Goal: Transaction & Acquisition: Purchase product/service

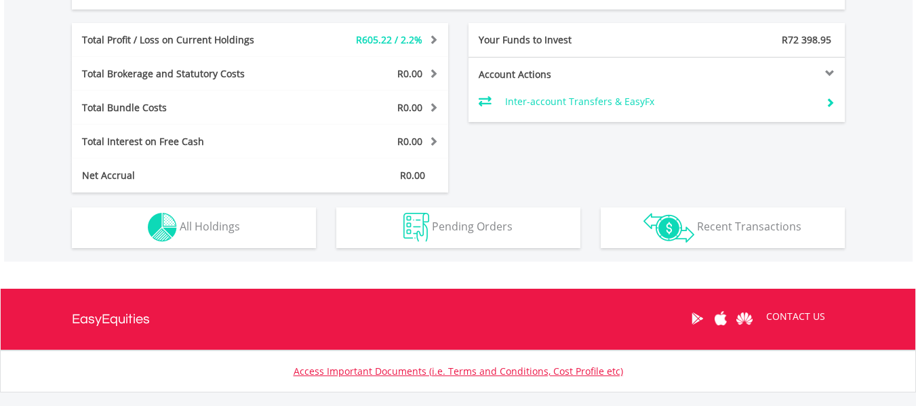
scroll to position [769, 0]
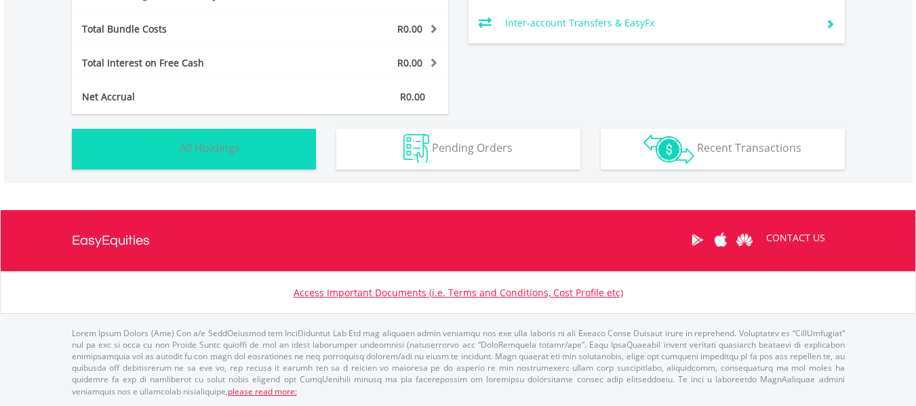
click at [200, 151] on span "All Holdings" at bounding box center [210, 147] width 60 height 15
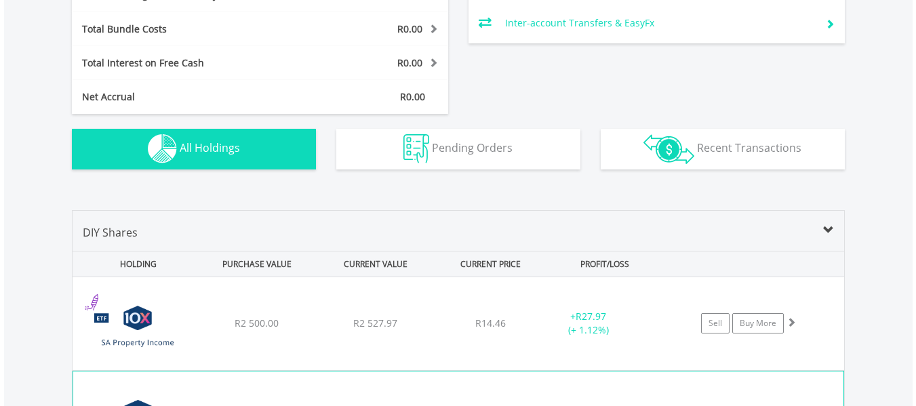
scroll to position [979, 0]
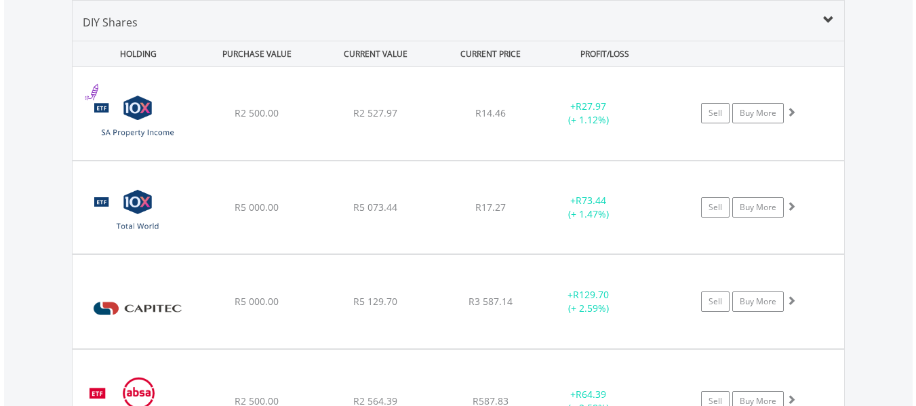
click at [886, 134] on div "Value View Share View DIY Shares HOLDING PURCHASE VALUE CURRENT VALUE CURRENT P…" at bounding box center [458, 368] width 909 height 790
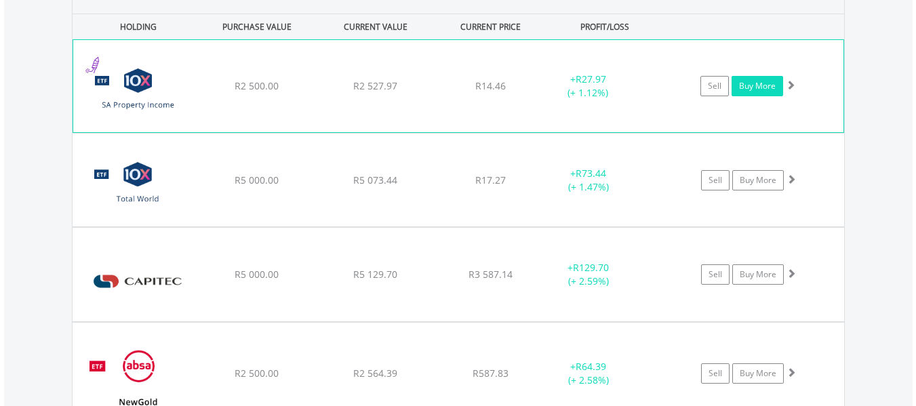
click at [749, 79] on link "Buy More" at bounding box center [758, 86] width 52 height 20
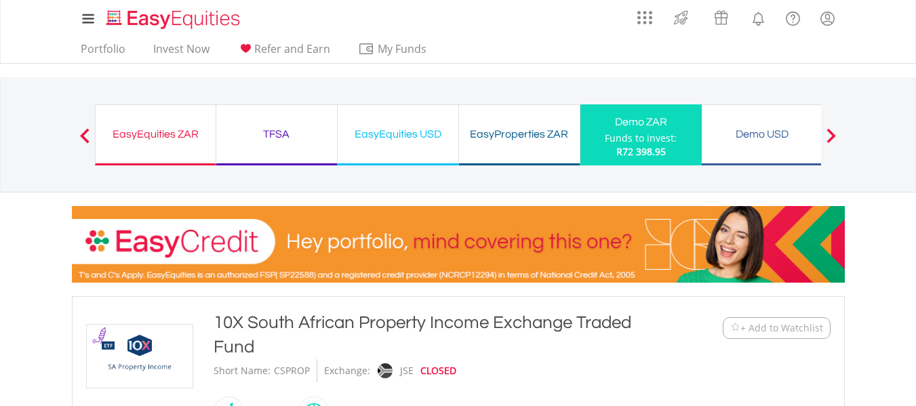
click at [899, 201] on div "My Investments Invest Now New Listings Sell My Recurring Investments Pending Or…" at bounding box center [458, 141] width 916 height 283
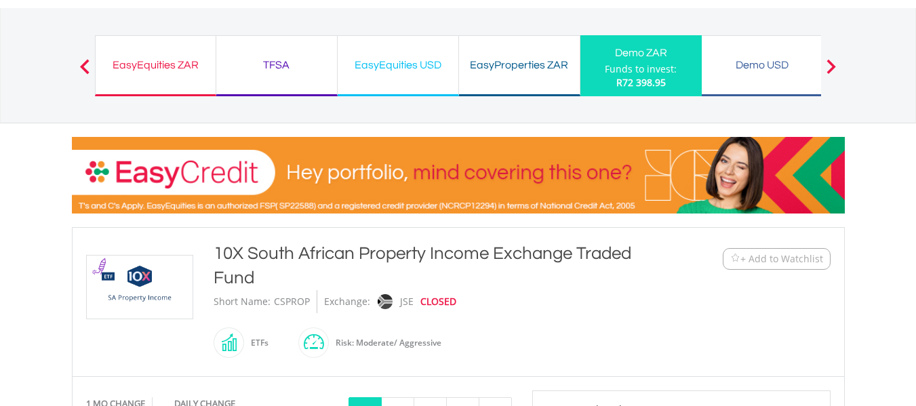
scroll to position [54, 0]
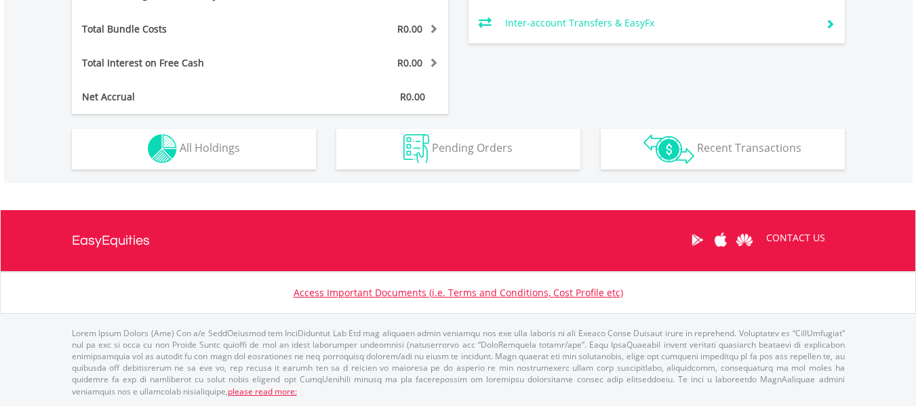
scroll to position [130, 258]
click at [807, 355] on p "please read more:" at bounding box center [458, 363] width 773 height 70
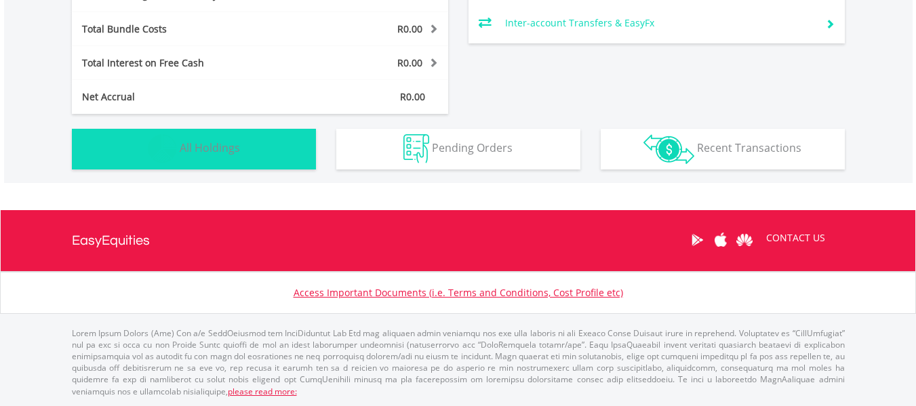
click at [226, 147] on span "All Holdings" at bounding box center [210, 147] width 60 height 15
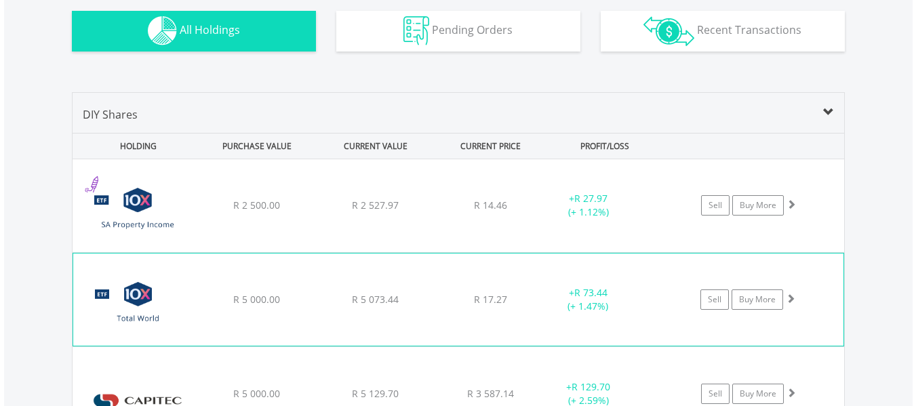
scroll to position [979, 0]
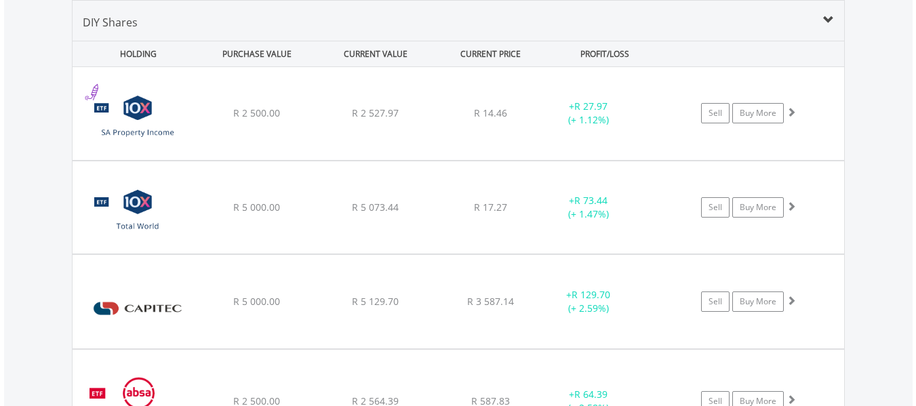
click at [879, 175] on div "Value View Share View DIY Shares HOLDING PURCHASE VALUE CURRENT VALUE CURRENT P…" at bounding box center [458, 368] width 909 height 790
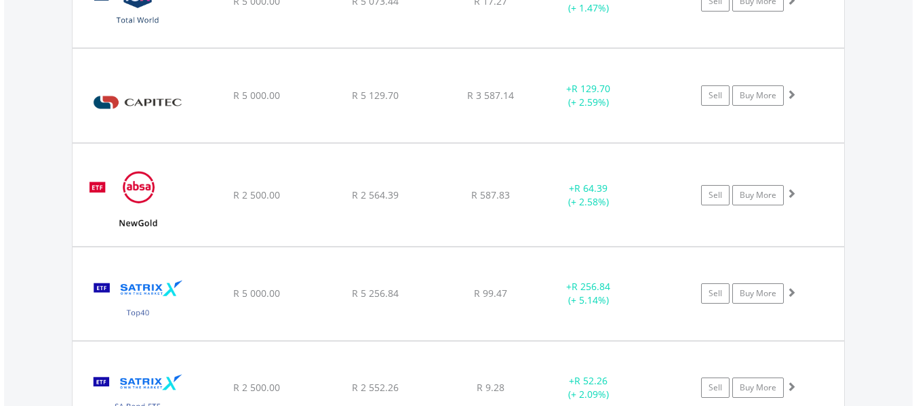
scroll to position [1196, 0]
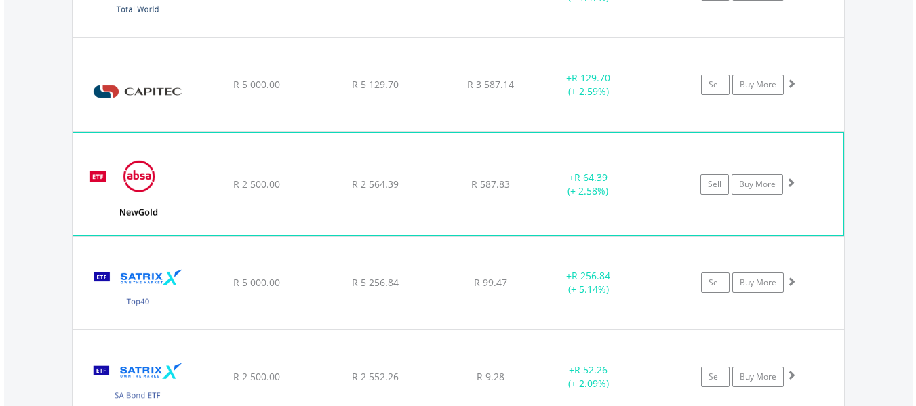
click at [639, 181] on div "+ R 64.39 (+ 2.58%)" at bounding box center [588, 184] width 102 height 27
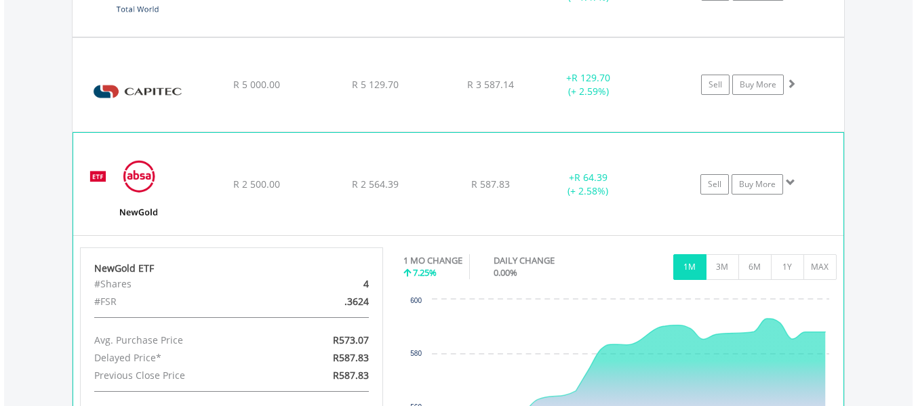
click at [317, 164] on div "﻿ NewGold ETF R 2 500.00 R 2 564.39 R 587.83 + R 64.39 (+ 2.58%) Sell Buy More" at bounding box center [458, 184] width 771 height 102
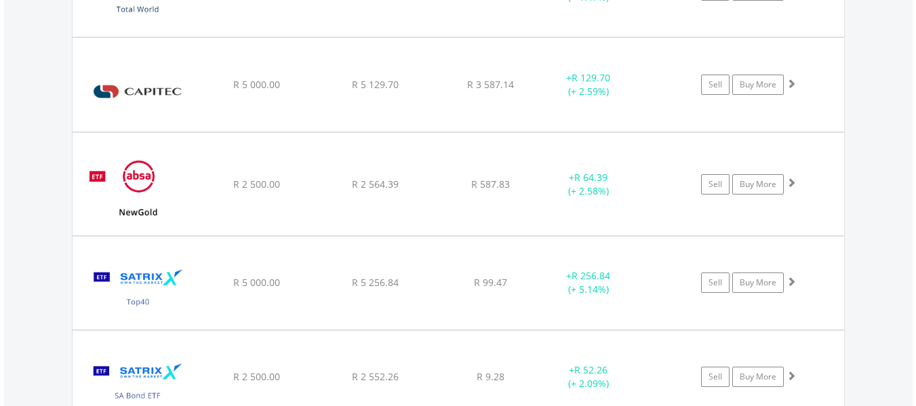
click at [893, 240] on div "Value View Share View DIY Shares HOLDING PURCHASE VALUE CURRENT VALUE CURRENT P…" at bounding box center [458, 151] width 909 height 790
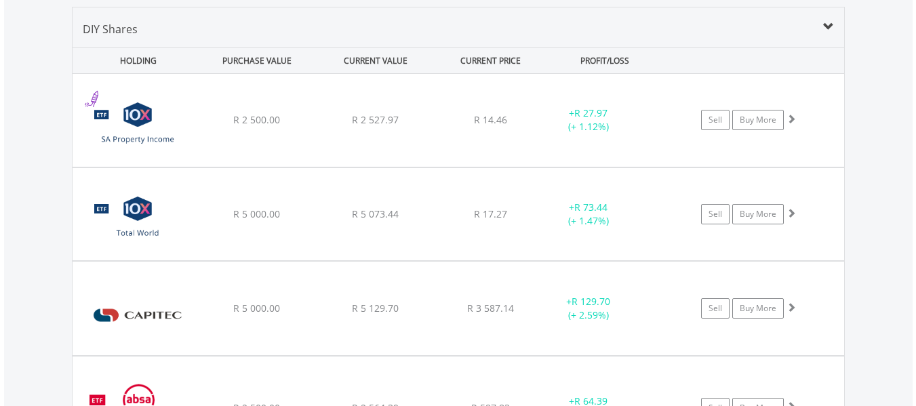
scroll to position [955, 0]
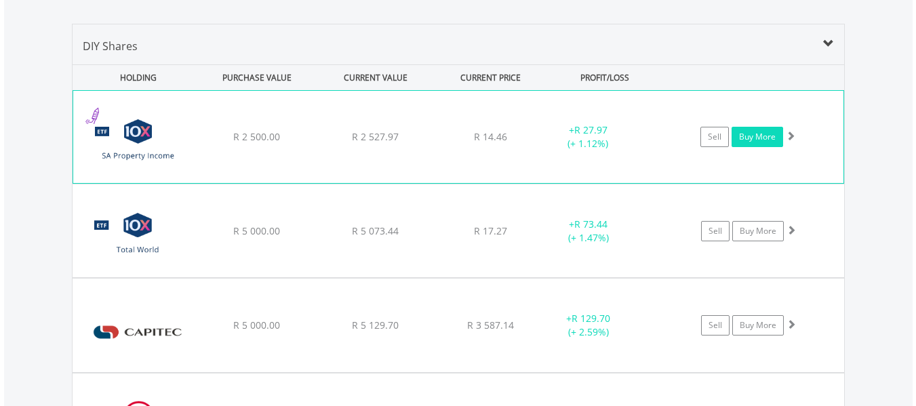
click at [762, 133] on link "Buy More" at bounding box center [758, 137] width 52 height 20
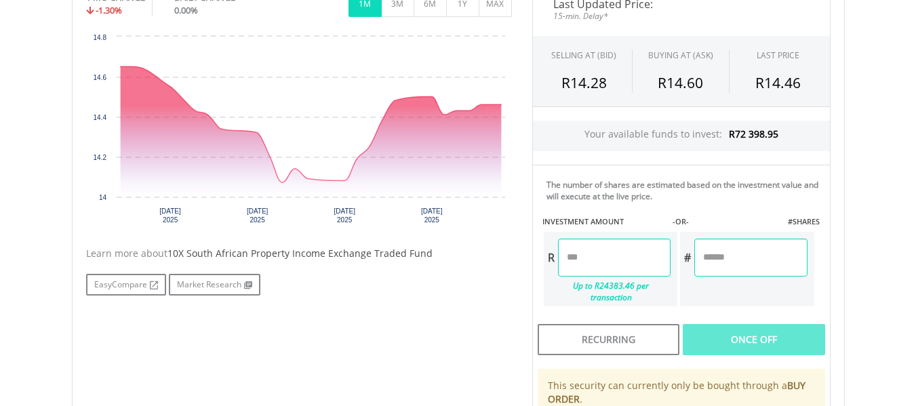
scroll to position [480, 0]
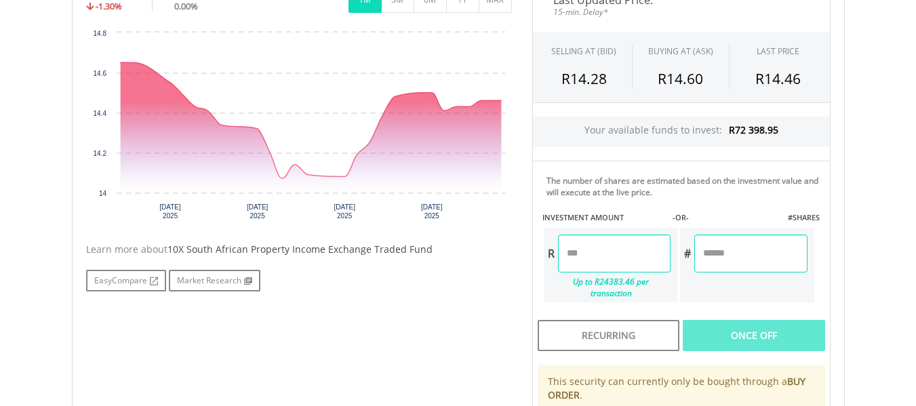
click at [613, 249] on input "number" at bounding box center [614, 254] width 113 height 38
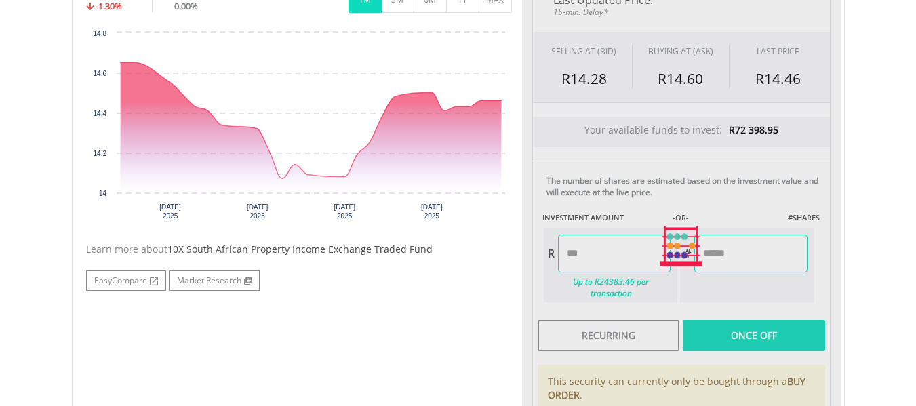
type input "*******"
type input "********"
click at [739, 255] on div "Last Updated Price: 15-min. Delay* SELLING AT (BID) BUYING AT (ASK) LAST PRICE …" at bounding box center [681, 246] width 319 height 532
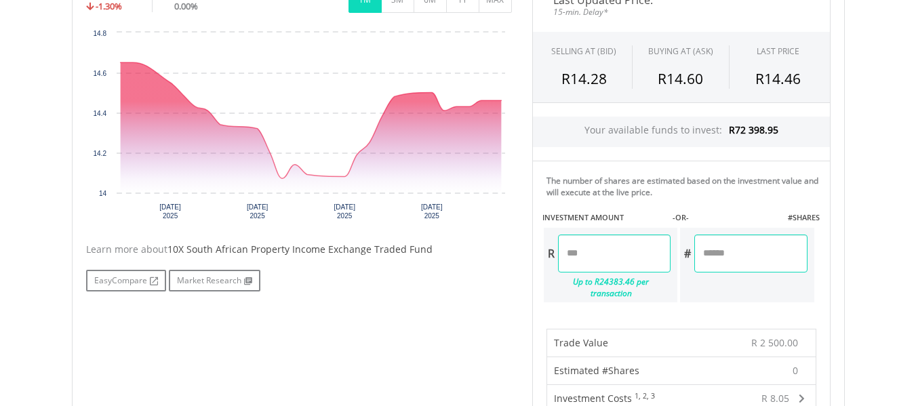
click at [874, 276] on body "My Investments Invest Now New Listings Sell My Recurring Investments Pending Or…" at bounding box center [458, 274] width 916 height 1509
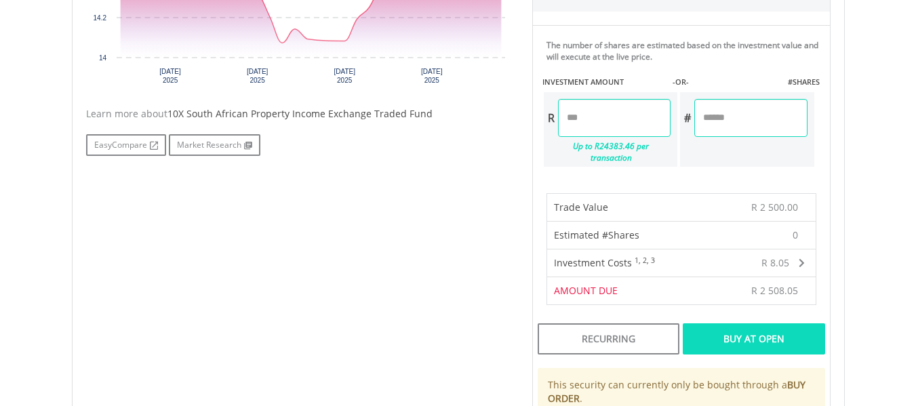
scroll to position [642, 0]
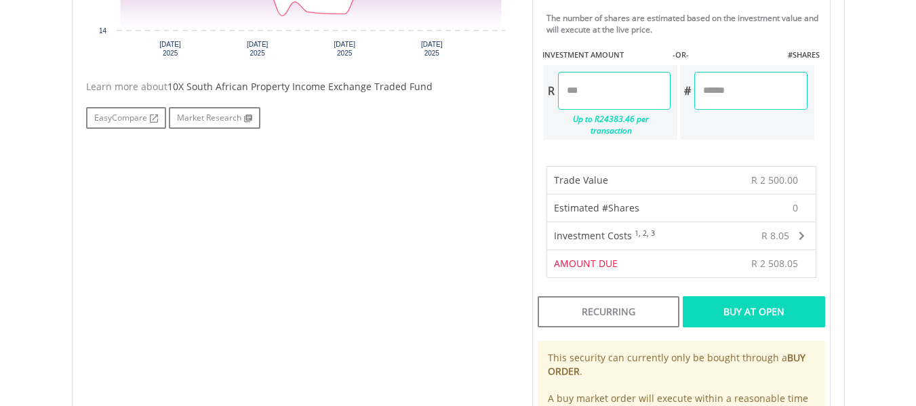
click at [783, 299] on div "Buy At Open" at bounding box center [754, 311] width 142 height 31
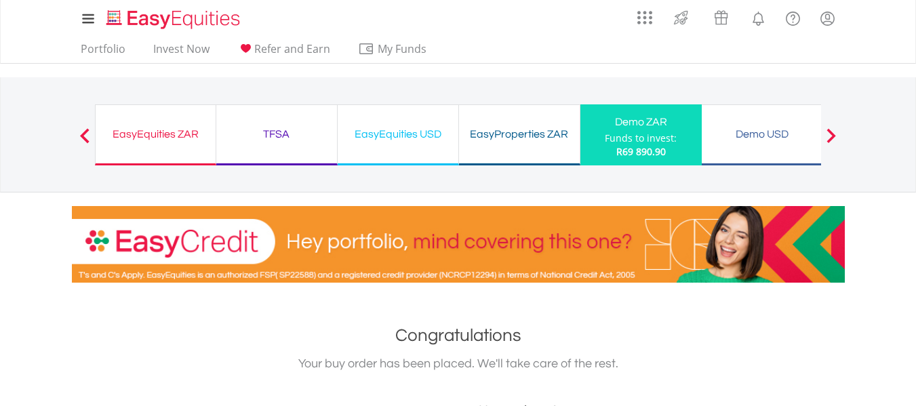
click at [879, 235] on div "My Investments Invest Now New Listings Sell My Recurring Investments Pending Or…" at bounding box center [458, 141] width 916 height 283
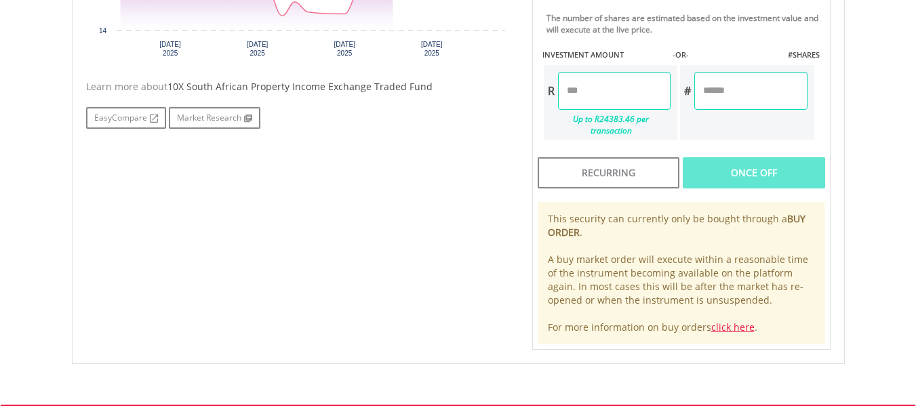
scroll to position [642, 0]
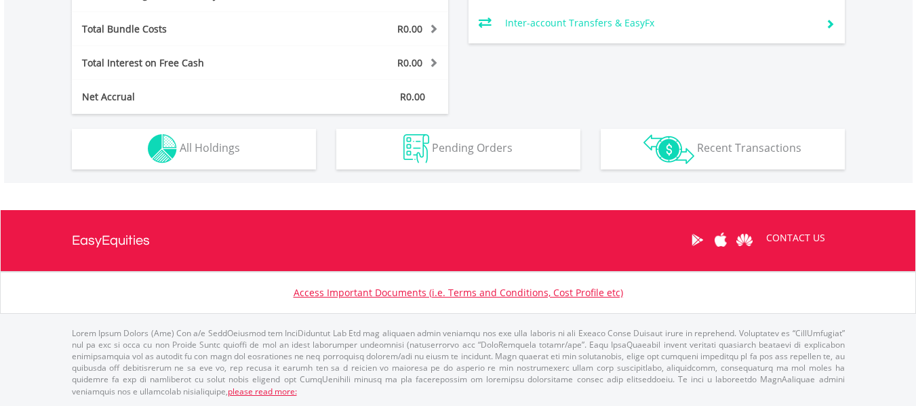
scroll to position [130, 258]
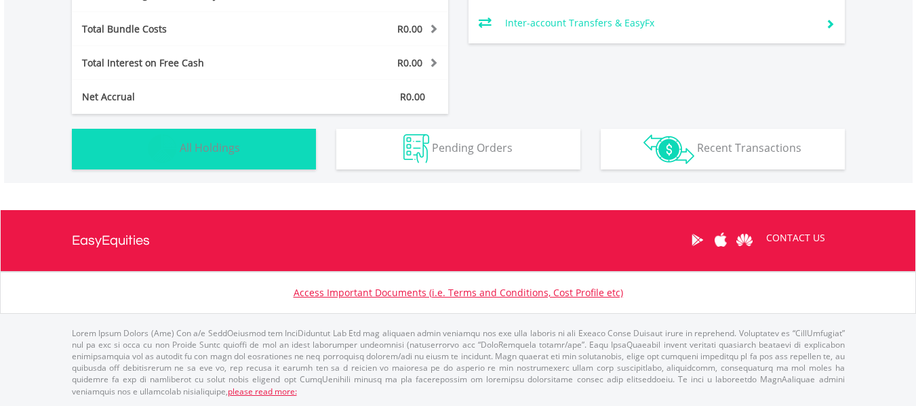
click at [216, 155] on span "All Holdings" at bounding box center [210, 147] width 60 height 15
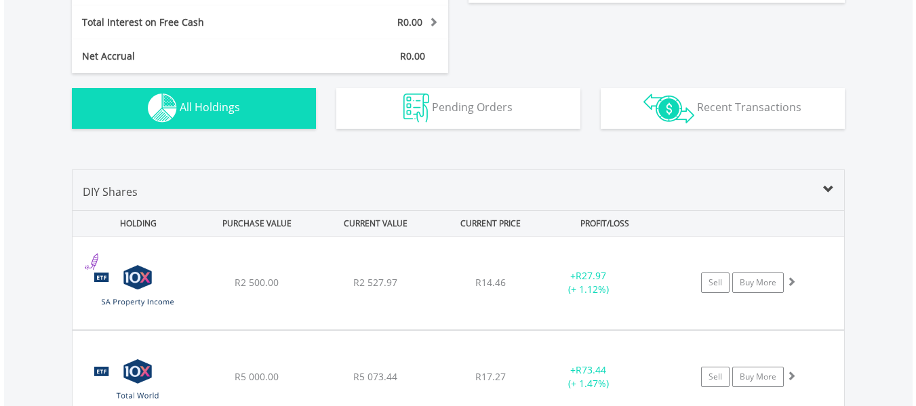
scroll to position [840, 0]
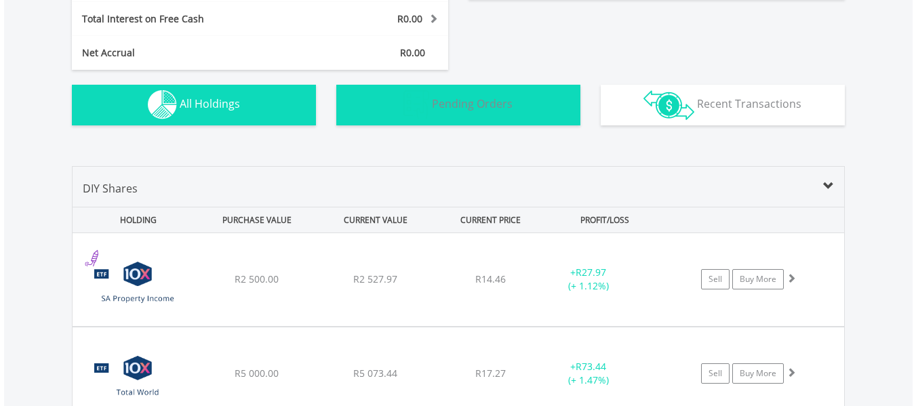
click at [514, 106] on button "Pending Orders Pending Orders" at bounding box center [458, 105] width 244 height 41
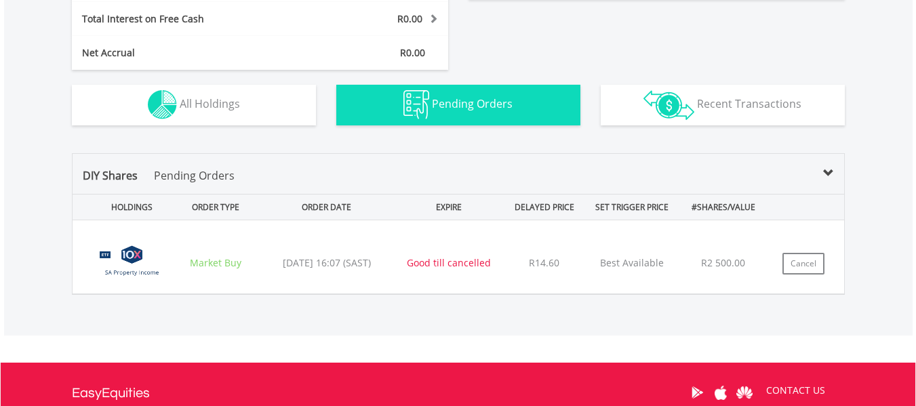
scroll to position [992, 0]
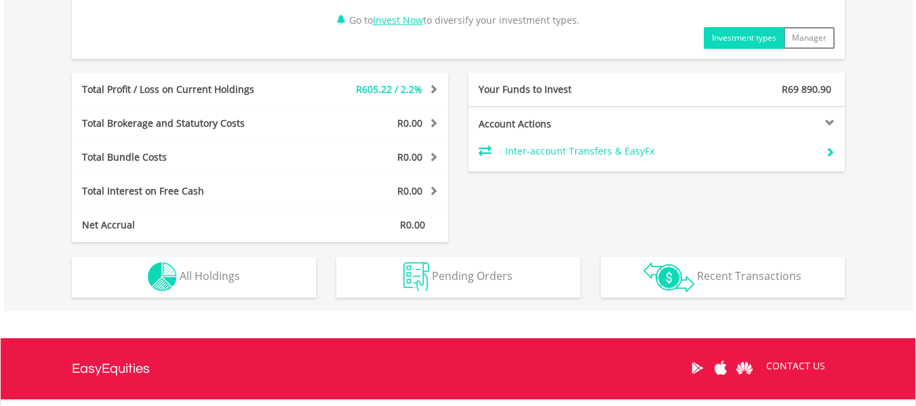
scroll to position [730, 0]
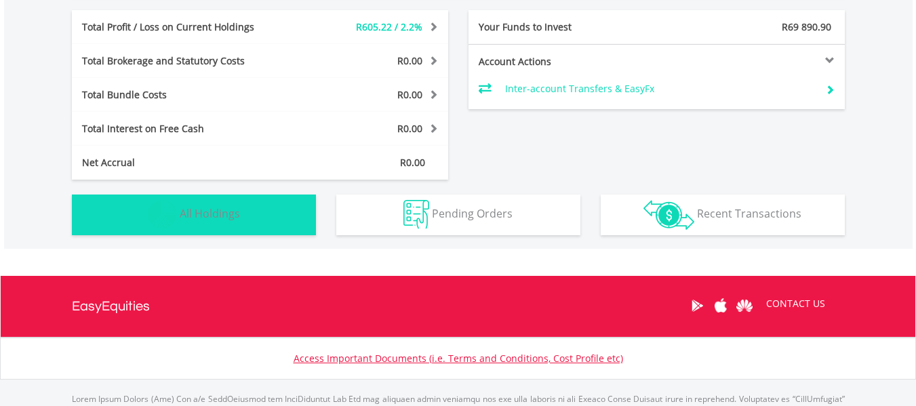
click at [234, 215] on span "All Holdings" at bounding box center [210, 213] width 60 height 15
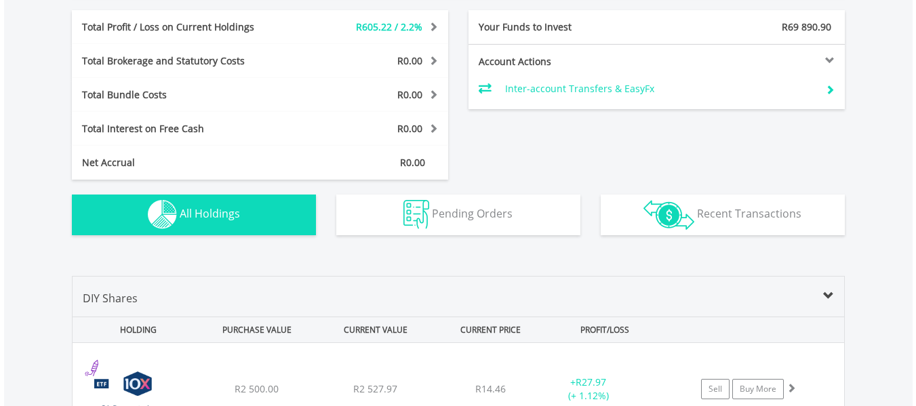
scroll to position [1006, 0]
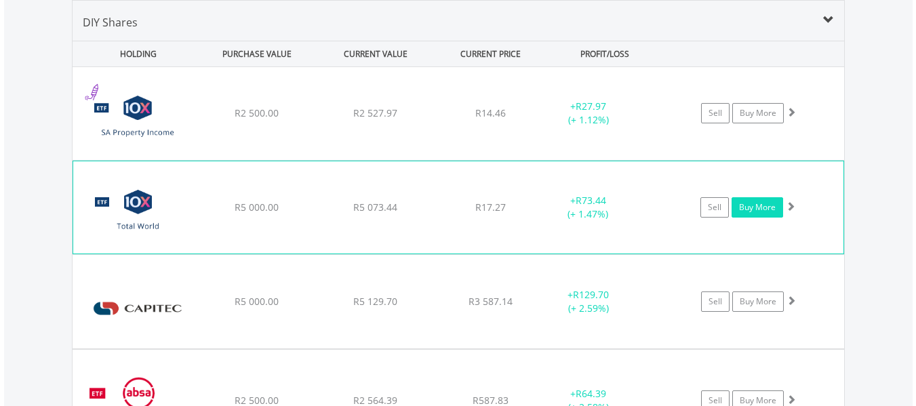
click at [759, 204] on link "Buy More" at bounding box center [758, 207] width 52 height 20
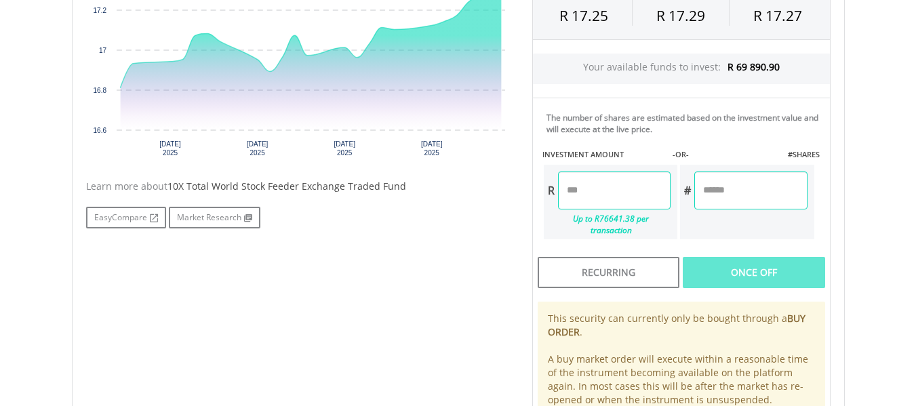
scroll to position [522, 0]
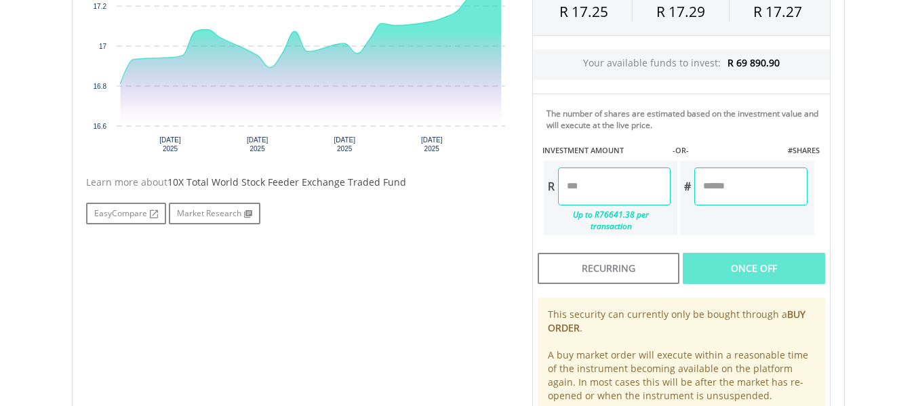
click at [608, 197] on input "number" at bounding box center [614, 187] width 113 height 38
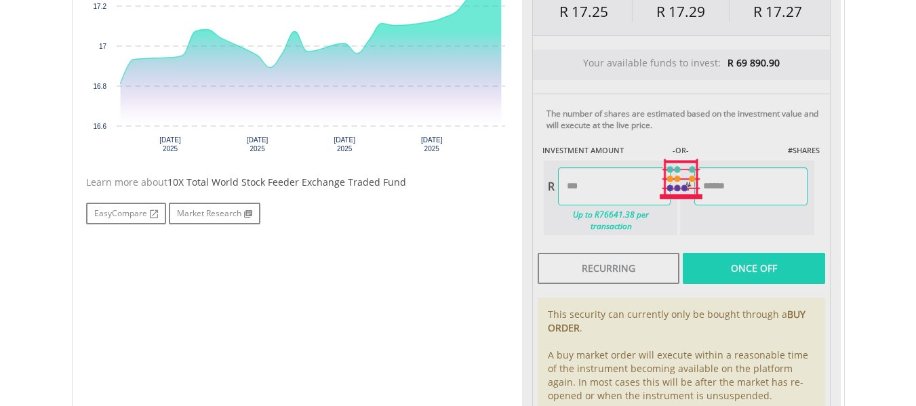
type input "*******"
type input "********"
click at [731, 193] on div "Last Updated Price: 15-min. Delay* SELLING AT (BID) BUYING AT (ASK) LAST PRICE …" at bounding box center [681, 179] width 319 height 532
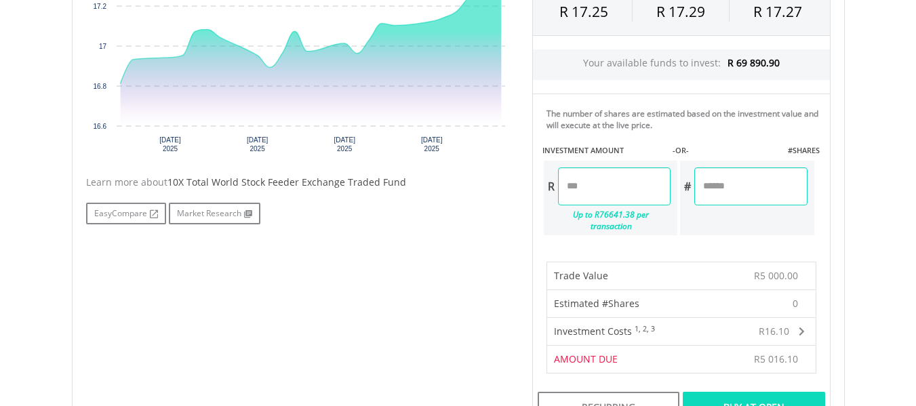
click at [853, 279] on div "﻿ 10X Total World Stock Feeder Exchange Traded Fund 10X Total World Stock Feede…" at bounding box center [459, 250] width 794 height 953
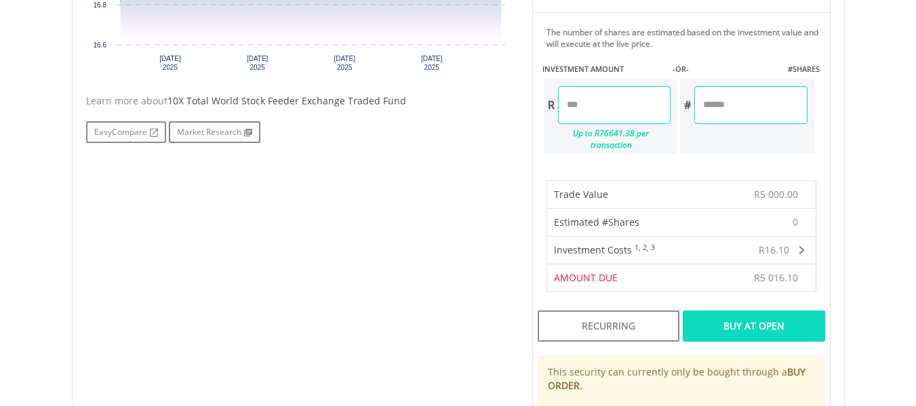
scroll to position [631, 0]
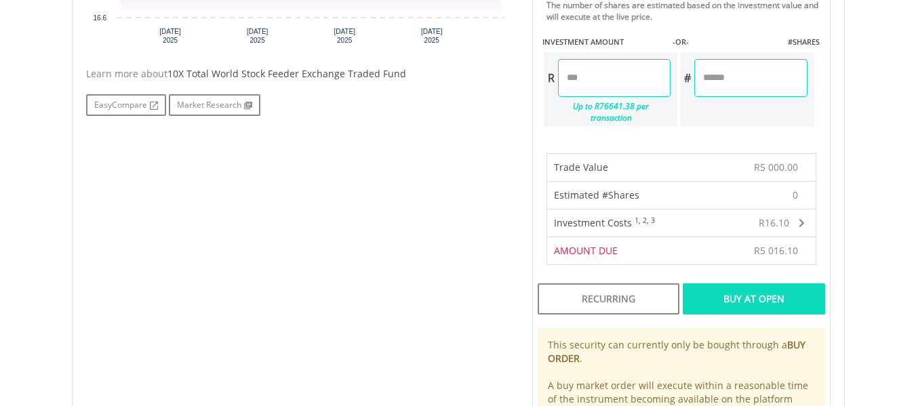
click at [763, 286] on div "Buy At Open" at bounding box center [754, 299] width 142 height 31
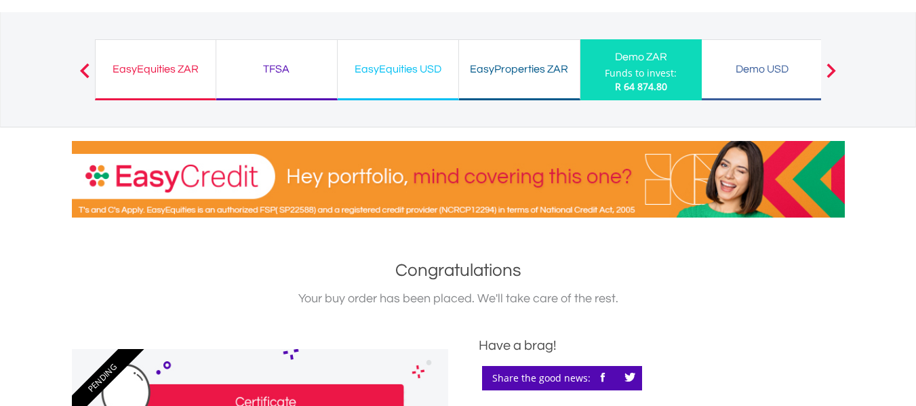
scroll to position [48, 0]
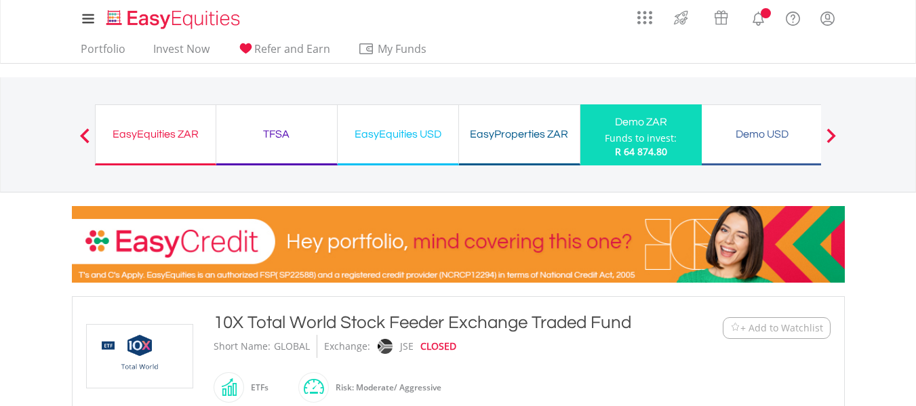
scroll to position [631, 0]
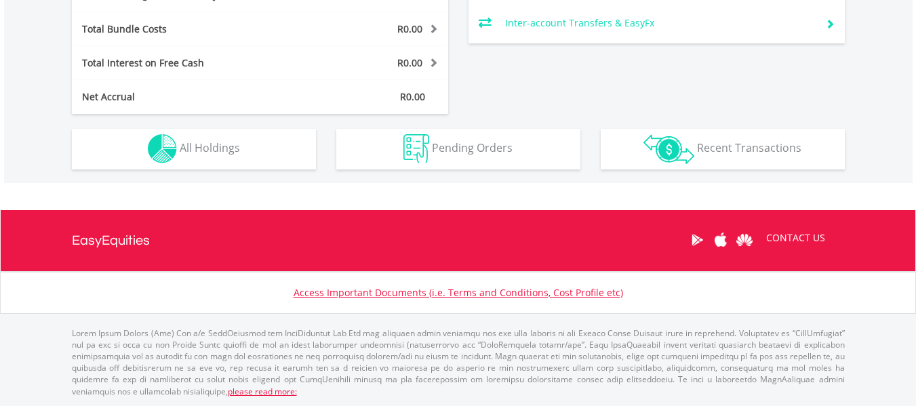
scroll to position [130, 258]
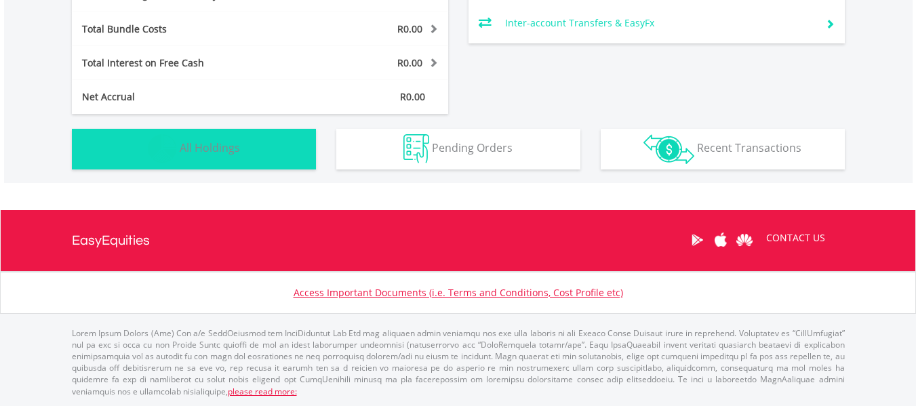
click at [208, 145] on span "All Holdings" at bounding box center [210, 147] width 60 height 15
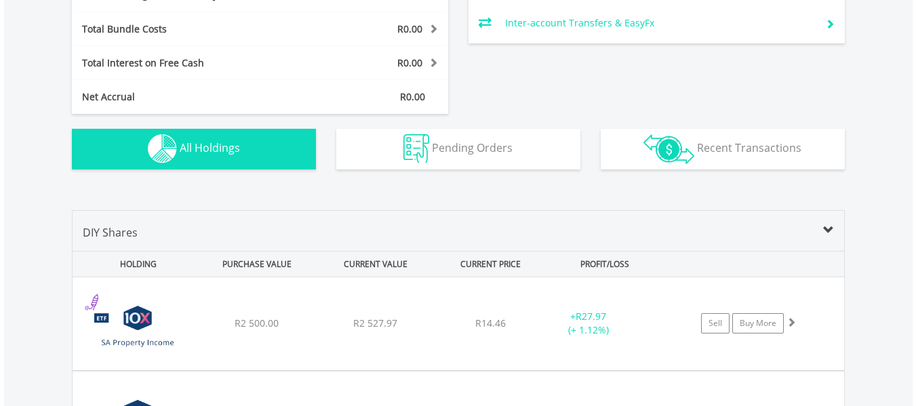
scroll to position [1006, 0]
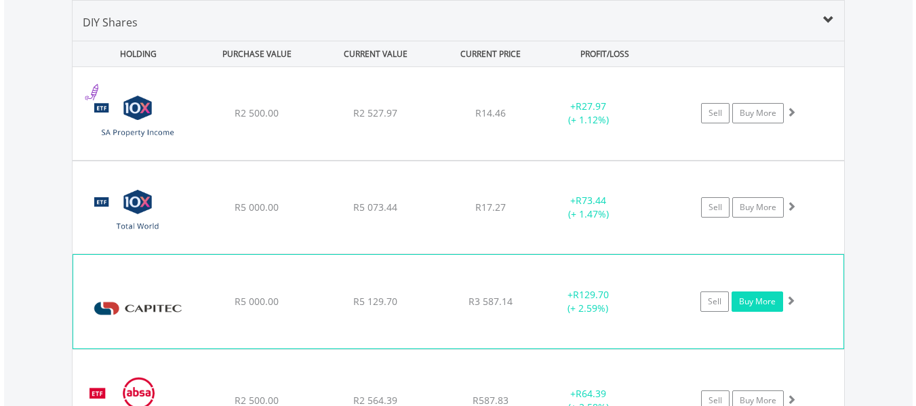
click at [748, 310] on link "Buy More" at bounding box center [758, 302] width 52 height 20
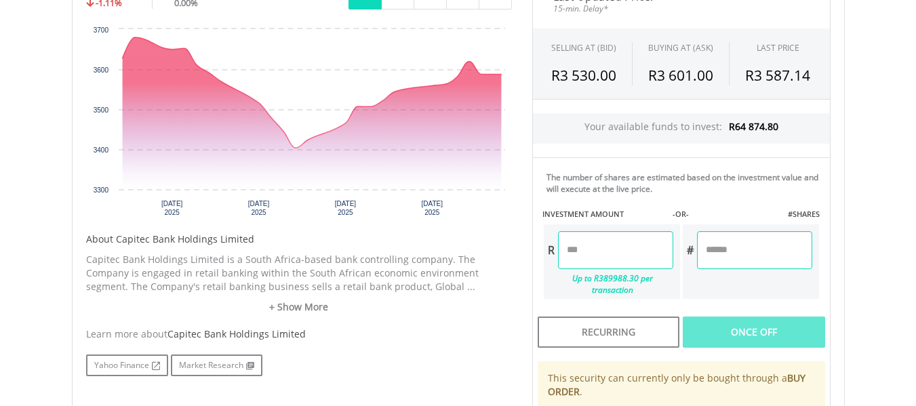
scroll to position [461, 0]
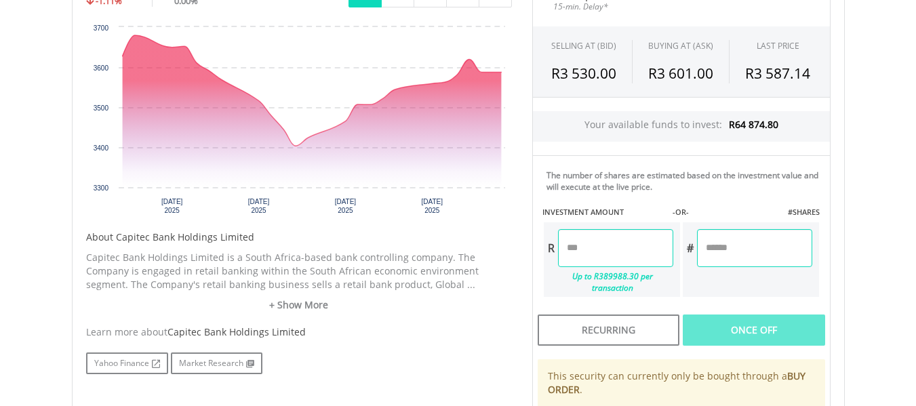
click at [618, 255] on input "number" at bounding box center [615, 248] width 115 height 38
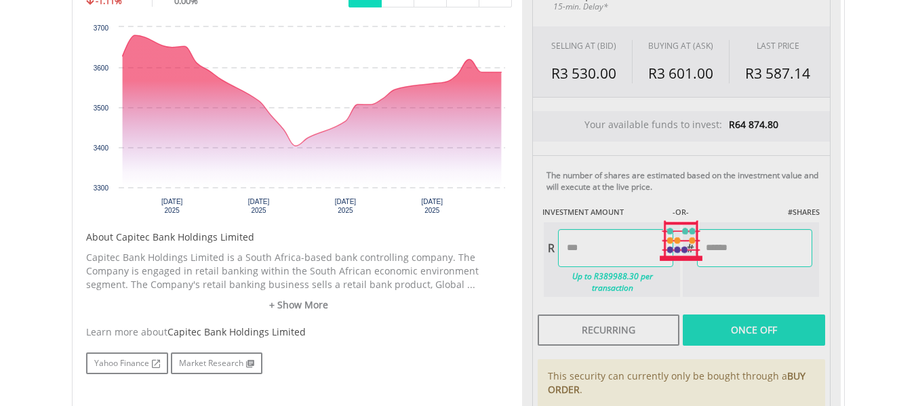
click at [715, 252] on div "Last Updated Price: 15-min. Delay* SELLING AT (BID) BUYING AT (ASK) LAST PRICE …" at bounding box center [681, 241] width 319 height 532
type input "*******"
type input "******"
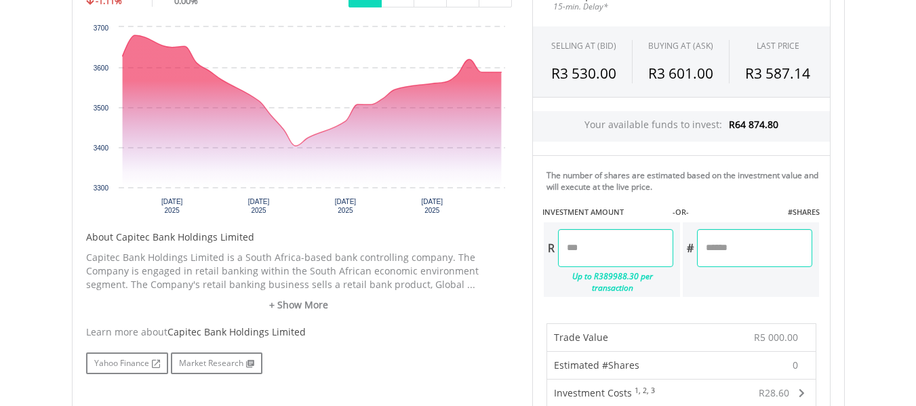
click at [868, 263] on body "My Investments Invest Now New Listings Sell My Recurring Investments Pending Or…" at bounding box center [458, 281] width 916 height 1484
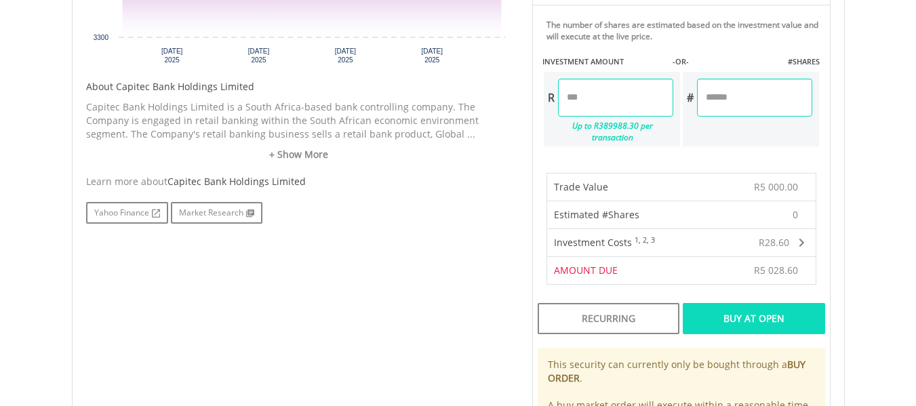
scroll to position [623, 0]
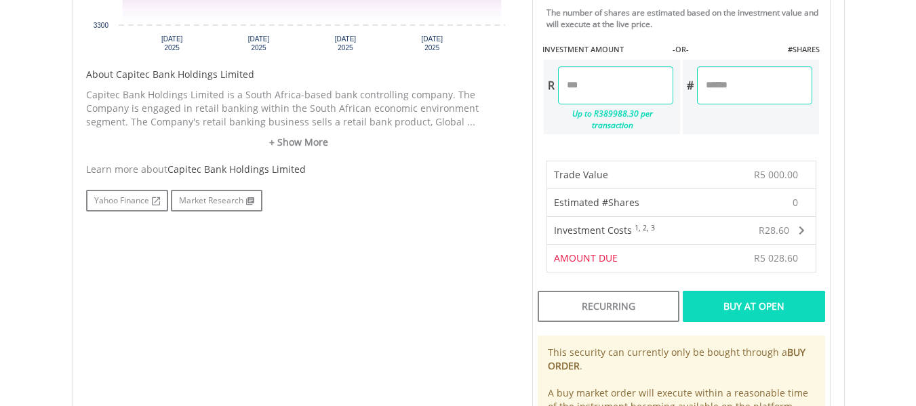
click at [776, 295] on div "Buy At Open" at bounding box center [754, 306] width 142 height 31
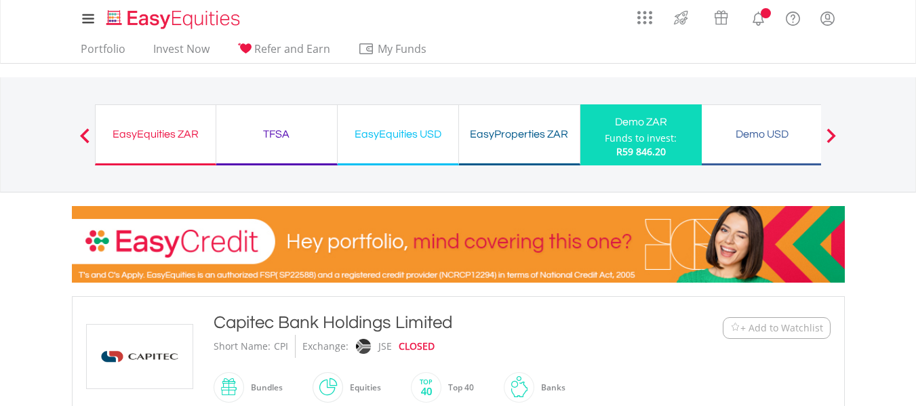
scroll to position [623, 0]
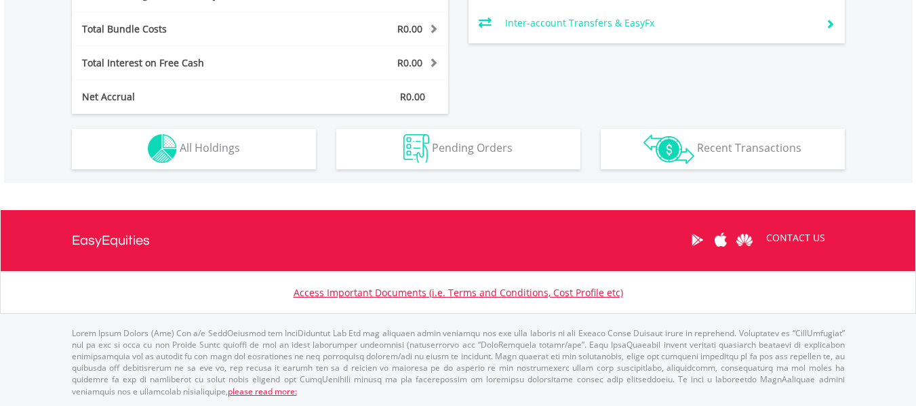
scroll to position [130, 258]
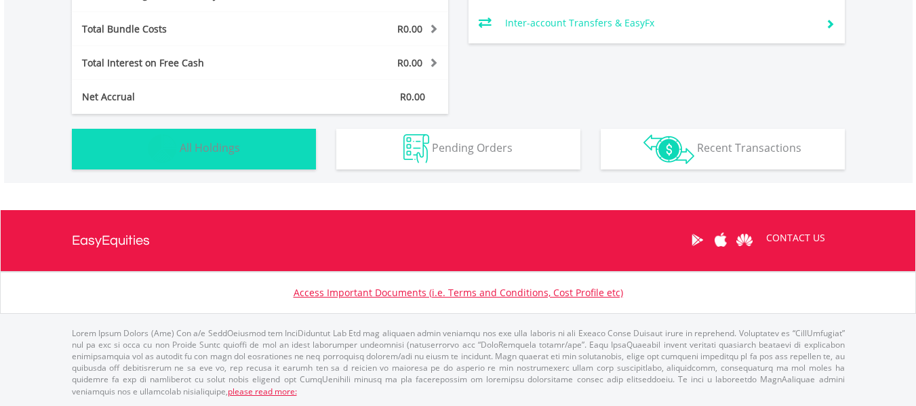
click at [242, 151] on button "Holdings All Holdings" at bounding box center [194, 149] width 244 height 41
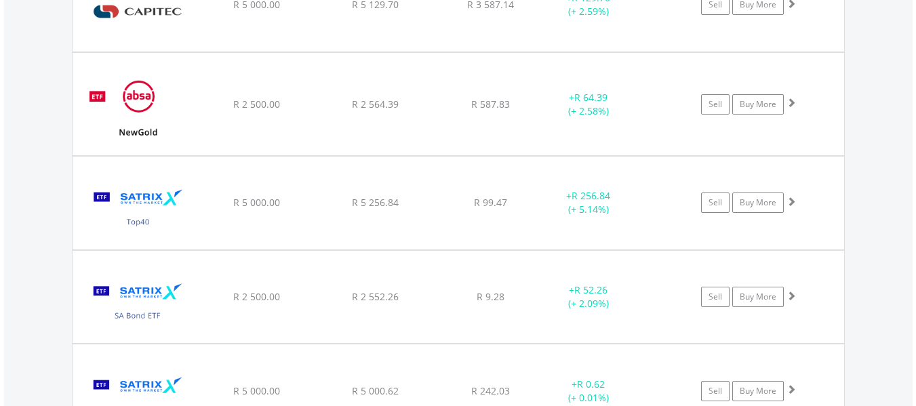
scroll to position [1317, 0]
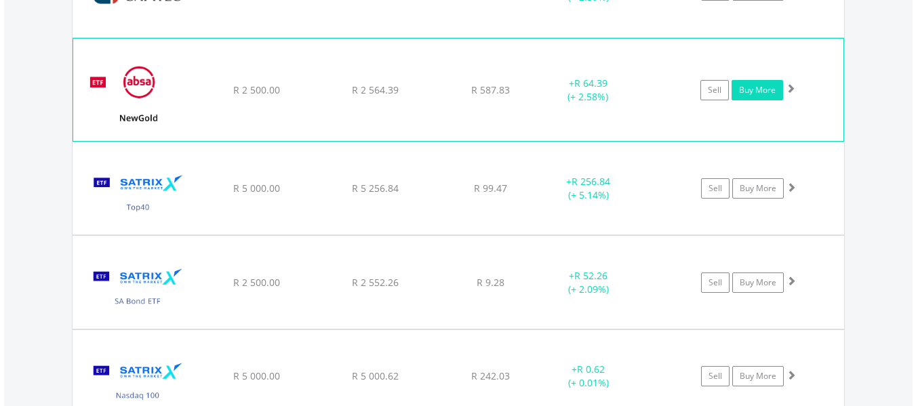
click at [759, 89] on link "Buy More" at bounding box center [758, 90] width 52 height 20
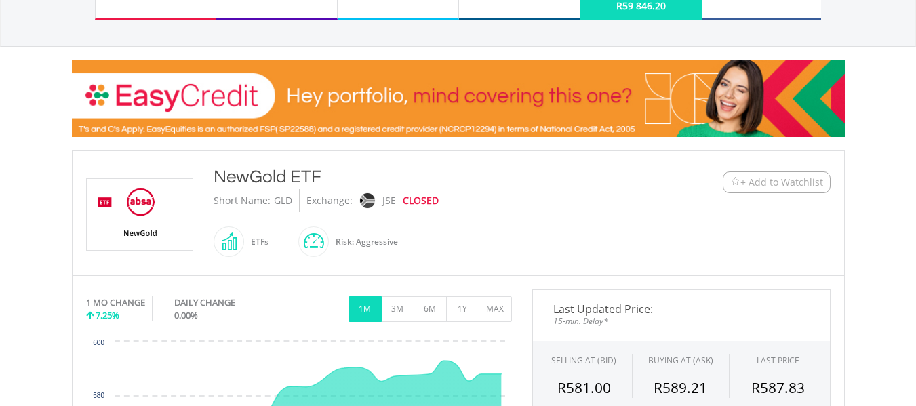
scroll to position [69, 0]
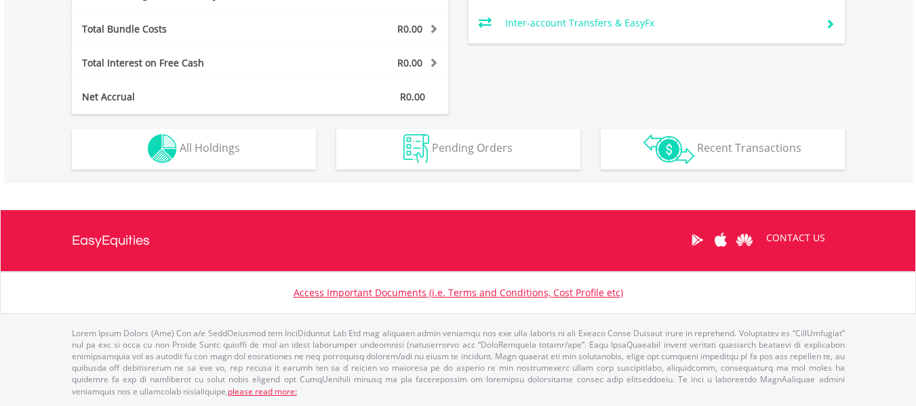
scroll to position [130, 258]
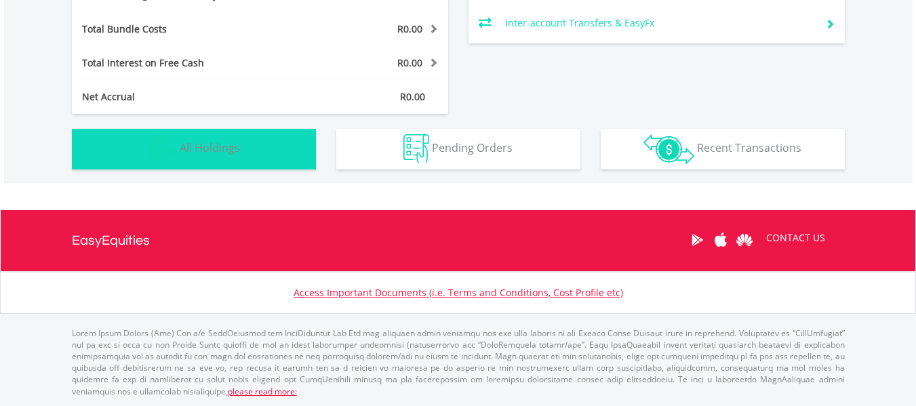
click at [244, 144] on button "Holdings All Holdings" at bounding box center [194, 149] width 244 height 41
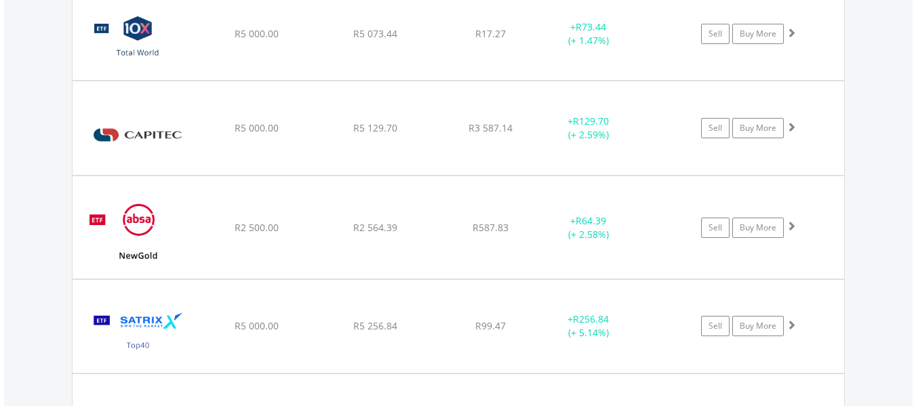
scroll to position [1194, 0]
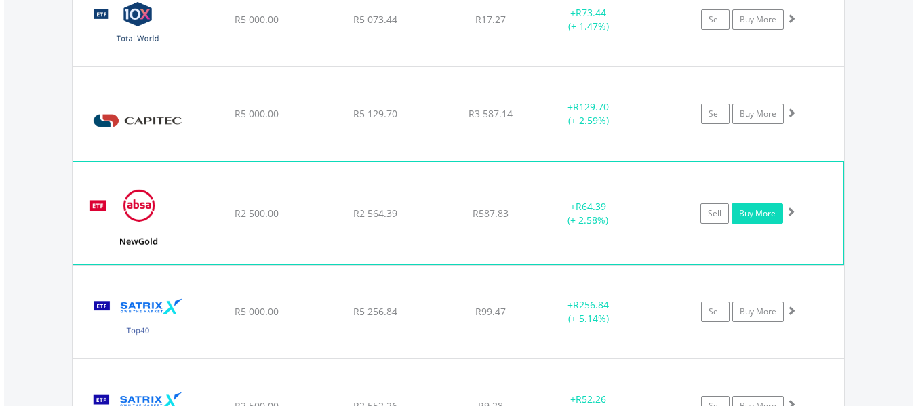
click at [762, 216] on link "Buy More" at bounding box center [758, 214] width 52 height 20
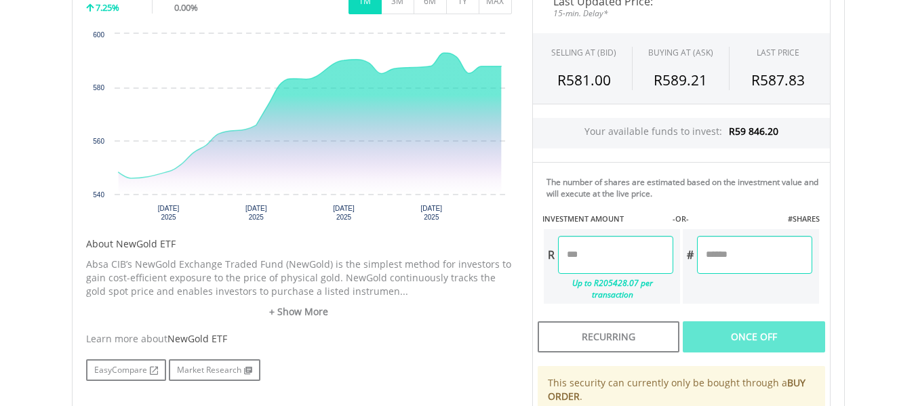
scroll to position [467, 0]
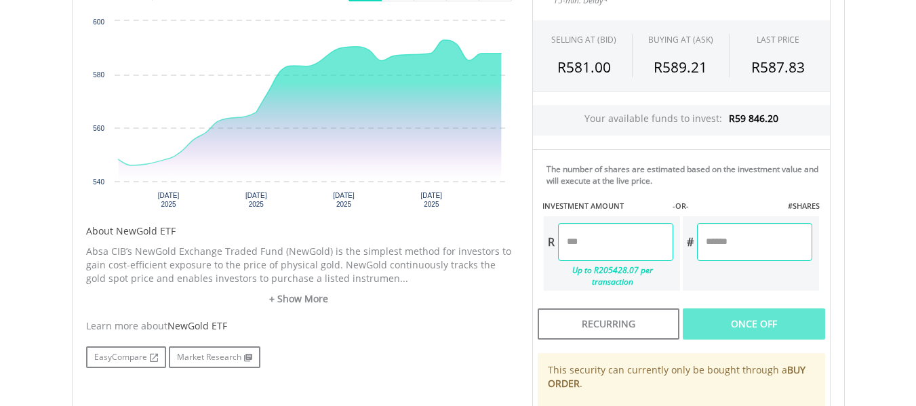
click at [762, 245] on input "number" at bounding box center [754, 242] width 115 height 38
click at [718, 245] on input "number" at bounding box center [754, 242] width 115 height 38
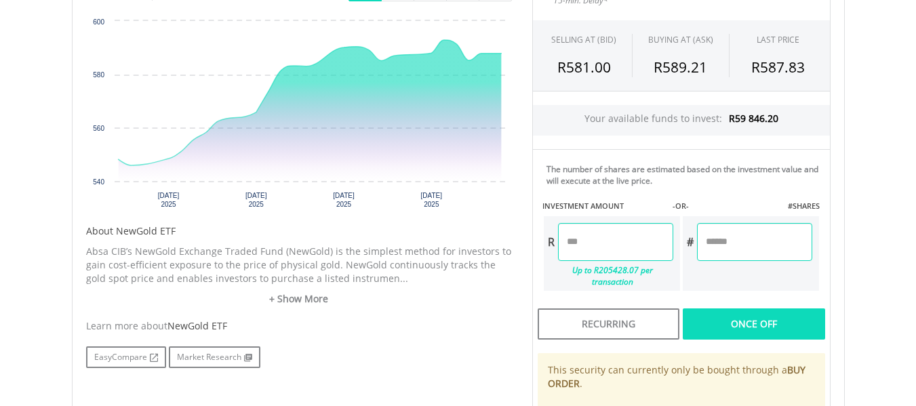
type input "*"
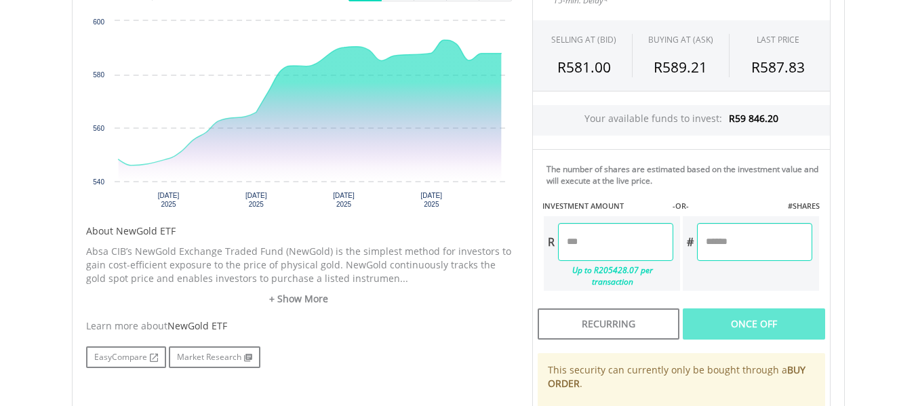
click at [640, 244] on input "number" at bounding box center [615, 242] width 115 height 38
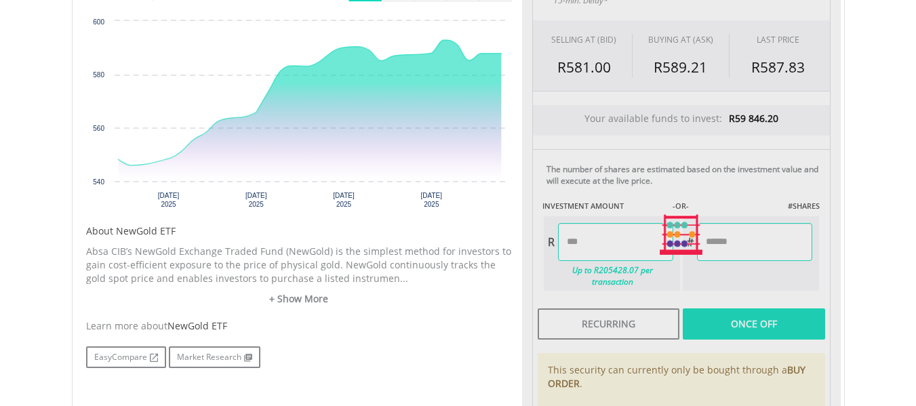
type input "*******"
type input "******"
click at [717, 309] on div "Last Updated Price: 15-min. Delay* SELLING AT (BID) BUYING AT (ASK) LAST PRICE …" at bounding box center [681, 235] width 319 height 532
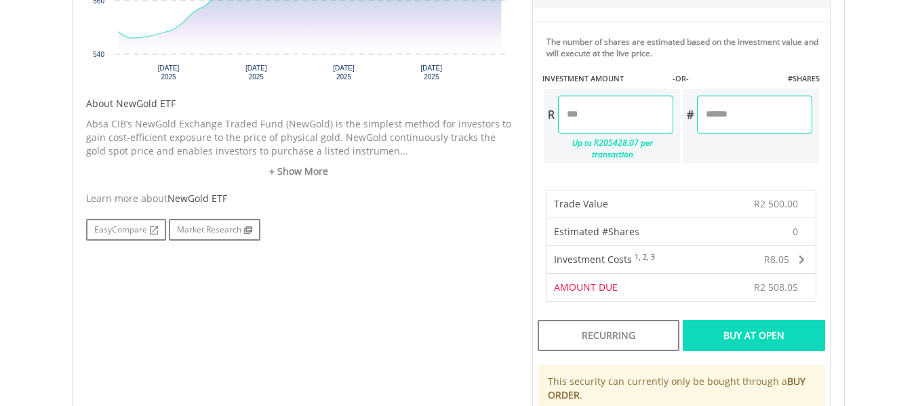
scroll to position [633, 0]
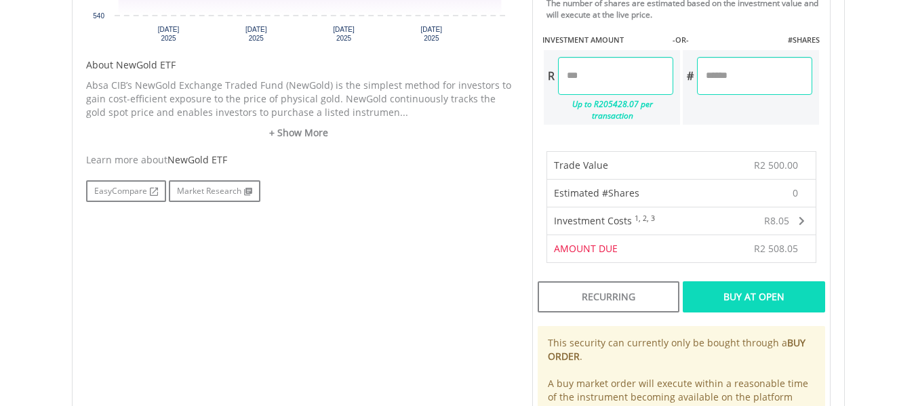
click at [772, 289] on div "Buy At Open" at bounding box center [754, 297] width 142 height 31
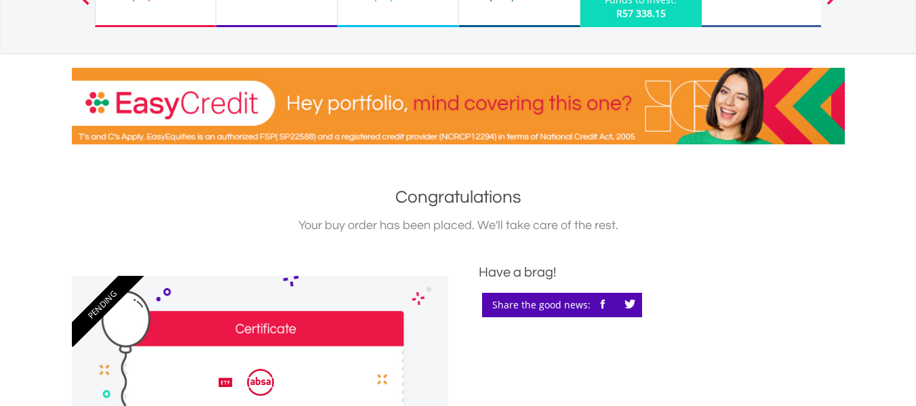
scroll to position [128, 0]
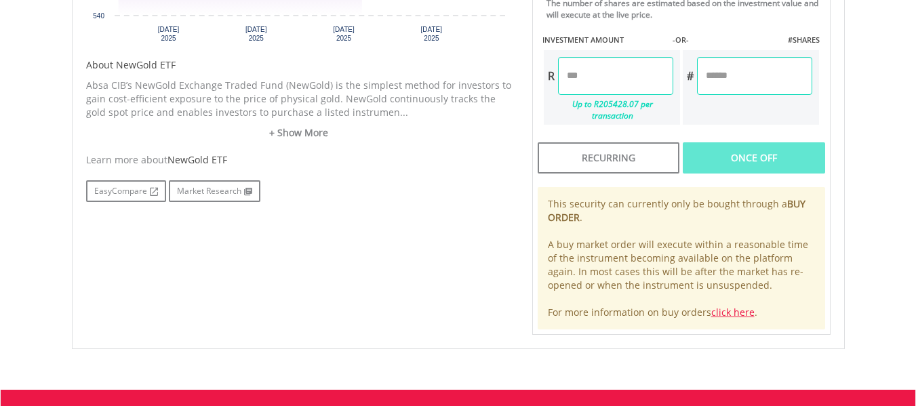
scroll to position [633, 0]
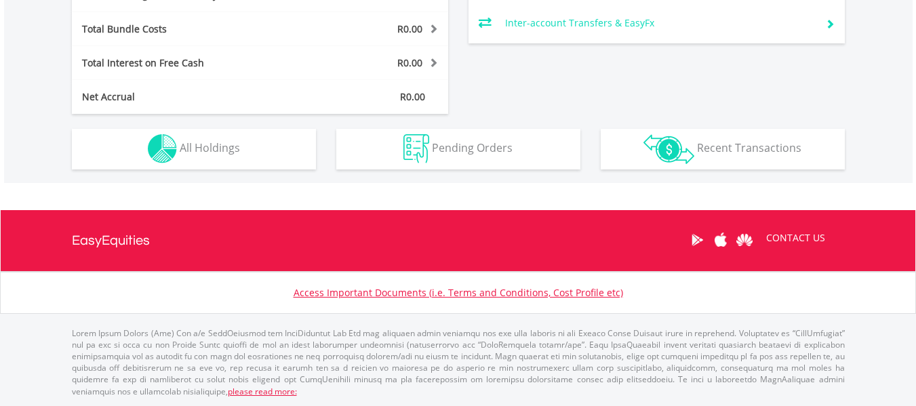
scroll to position [130, 258]
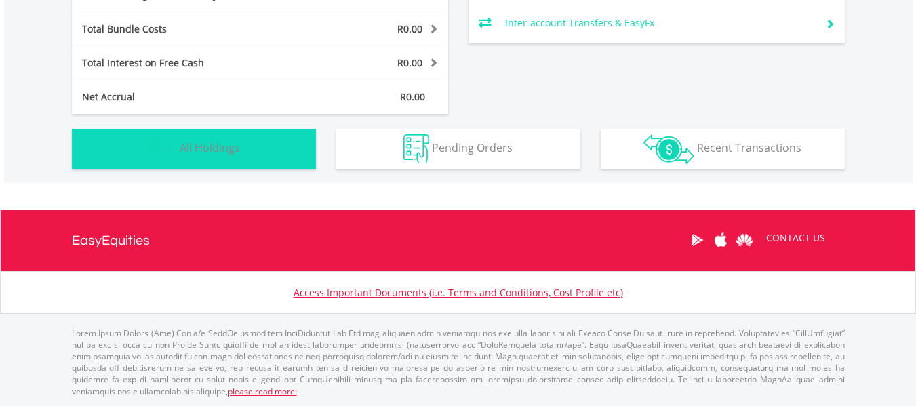
click at [207, 151] on span "All Holdings" at bounding box center [210, 147] width 60 height 15
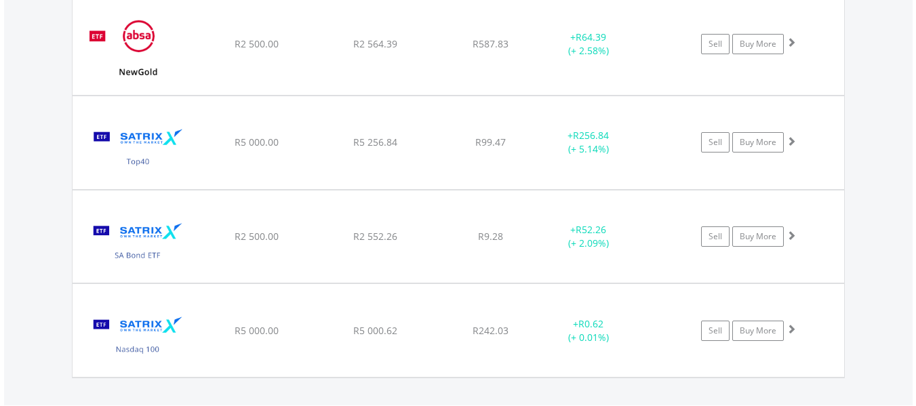
scroll to position [1381, 0]
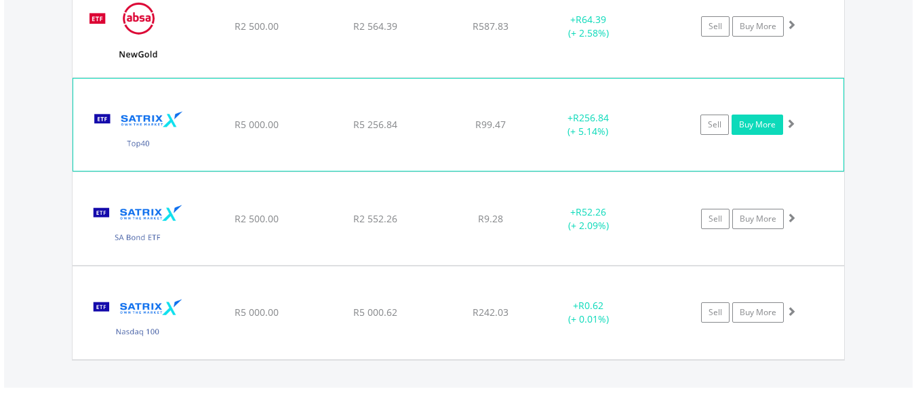
click at [762, 117] on link "Buy More" at bounding box center [758, 125] width 52 height 20
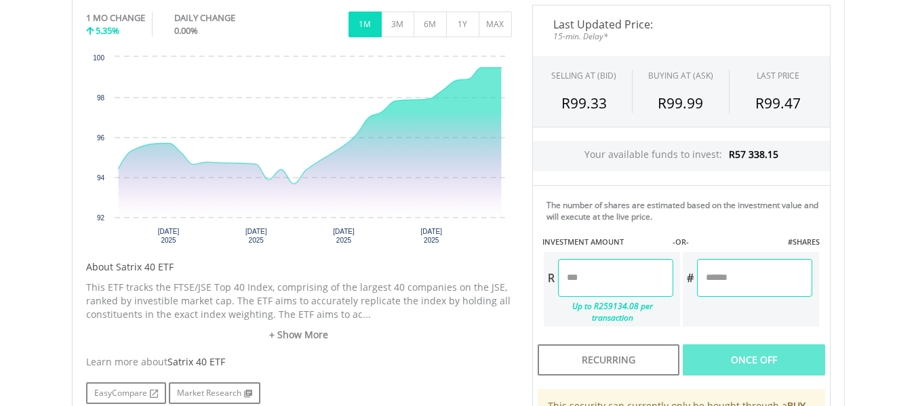
scroll to position [459, 0]
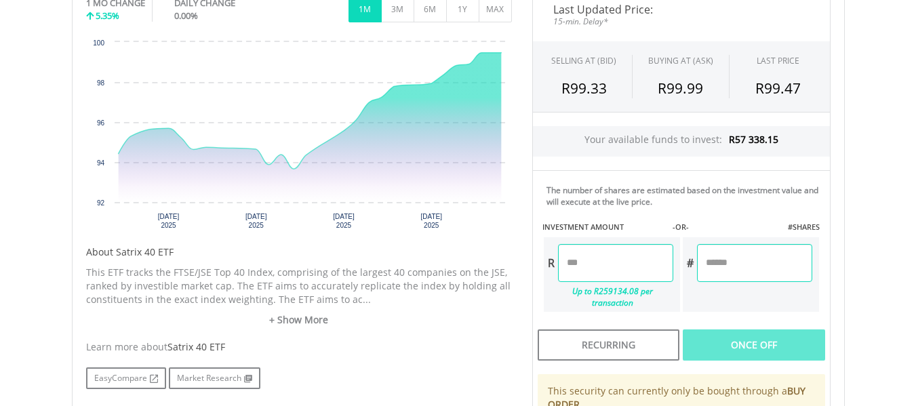
click at [634, 263] on input "number" at bounding box center [615, 263] width 115 height 38
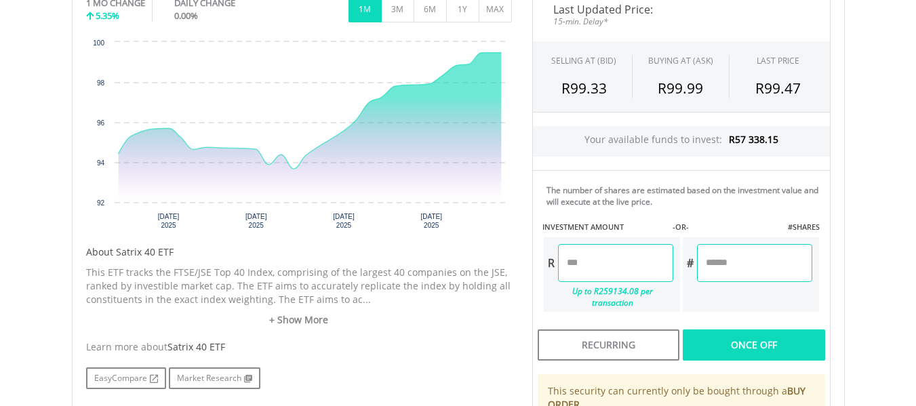
type input "*******"
type input "******"
click at [713, 269] on div "Last Updated Price: 15-min. Delay* SELLING AT (BID) BUYING AT (ASK) LAST PRICE …" at bounding box center [681, 256] width 319 height 532
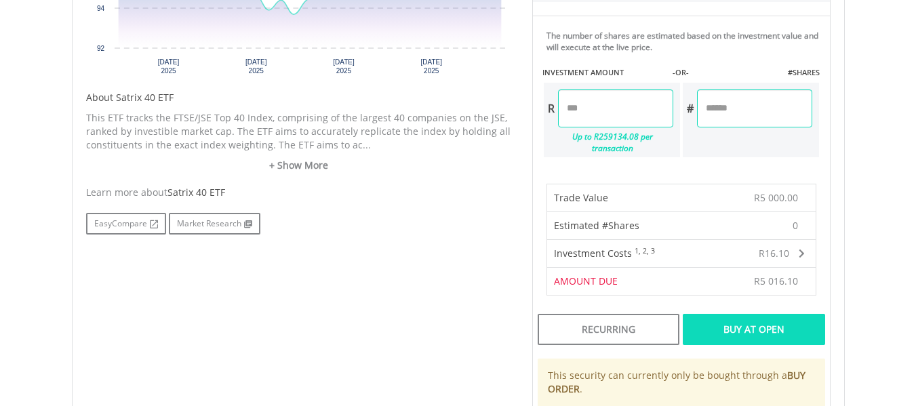
scroll to position [619, 0]
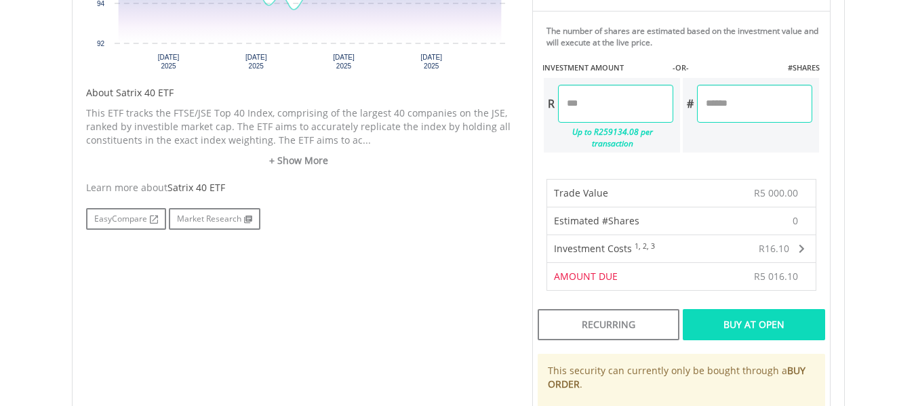
click at [750, 310] on div "Buy At Open" at bounding box center [754, 324] width 142 height 31
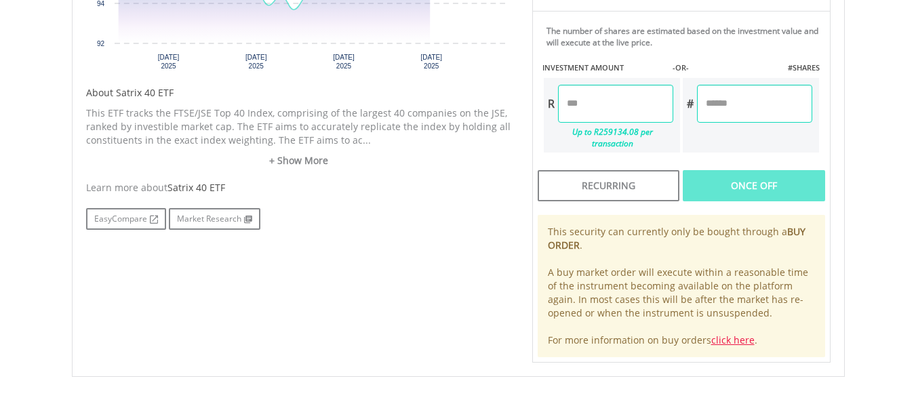
scroll to position [619, 0]
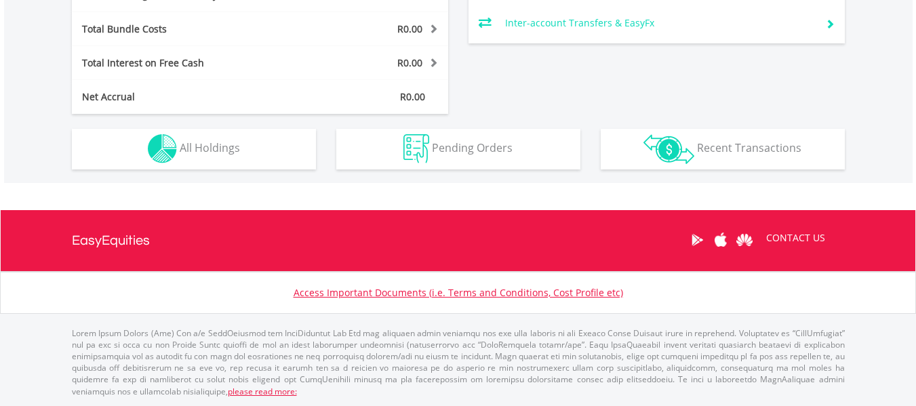
scroll to position [130, 258]
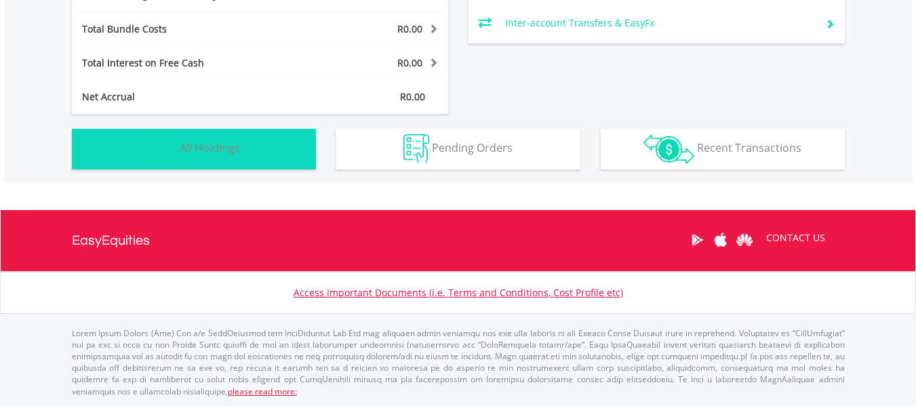
click at [229, 150] on span "All Holdings" at bounding box center [210, 147] width 60 height 15
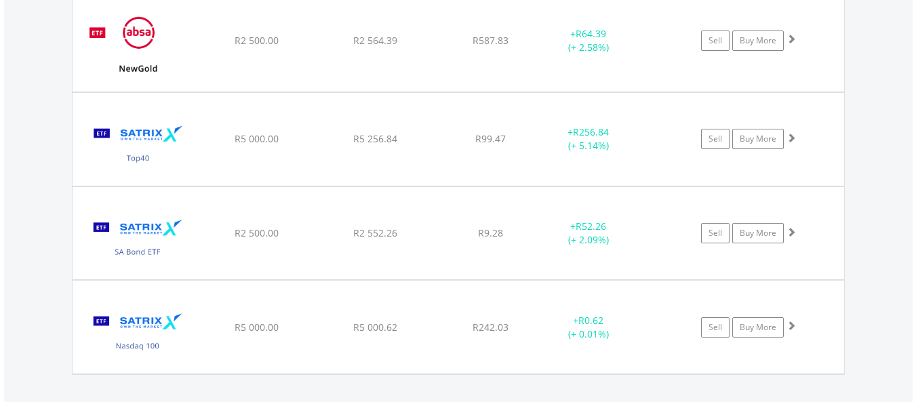
scroll to position [1389, 0]
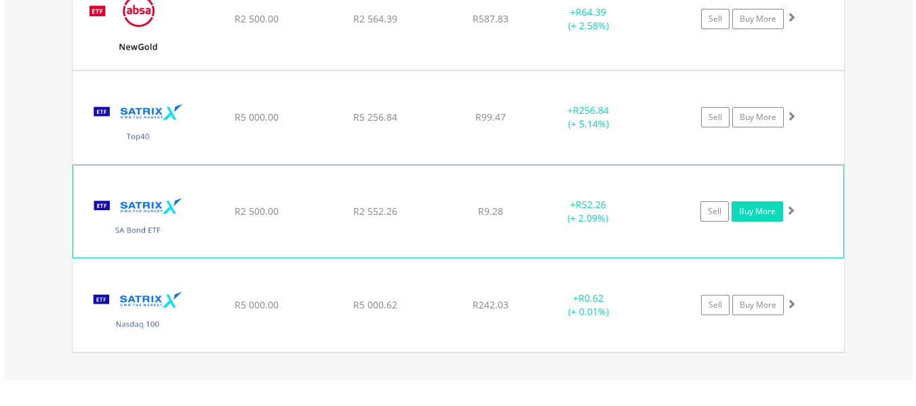
click at [756, 202] on link "Buy More" at bounding box center [758, 211] width 52 height 20
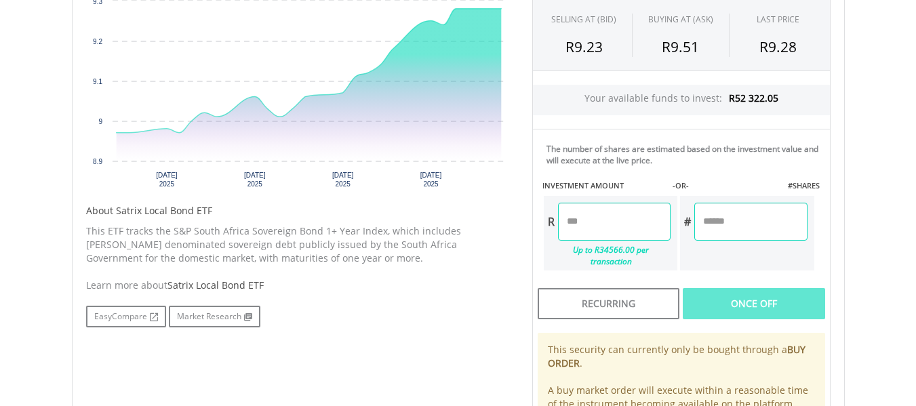
scroll to position [507, 0]
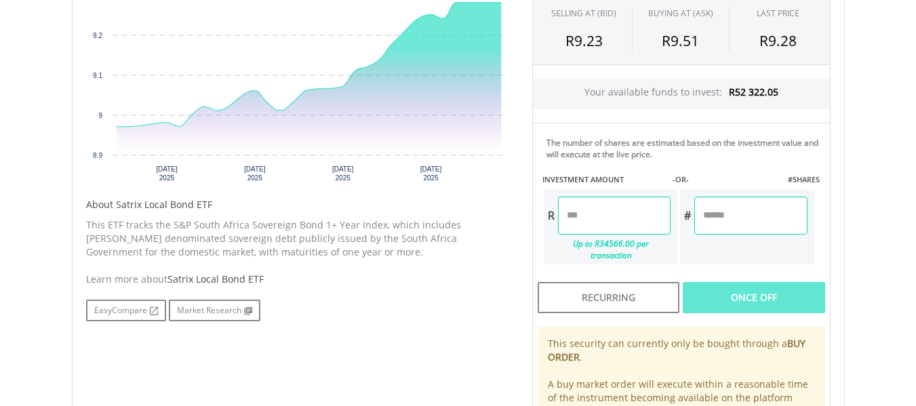
click at [617, 222] on input "number" at bounding box center [614, 216] width 113 height 38
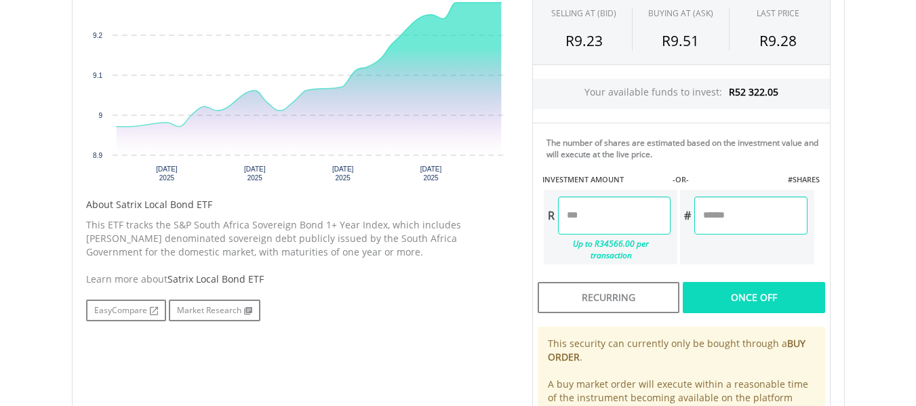
click at [714, 216] on div "Last Updated Price: 15-min. Delay* SELLING AT (BID) BUYING AT (ASK) LAST PRICE …" at bounding box center [681, 208] width 319 height 532
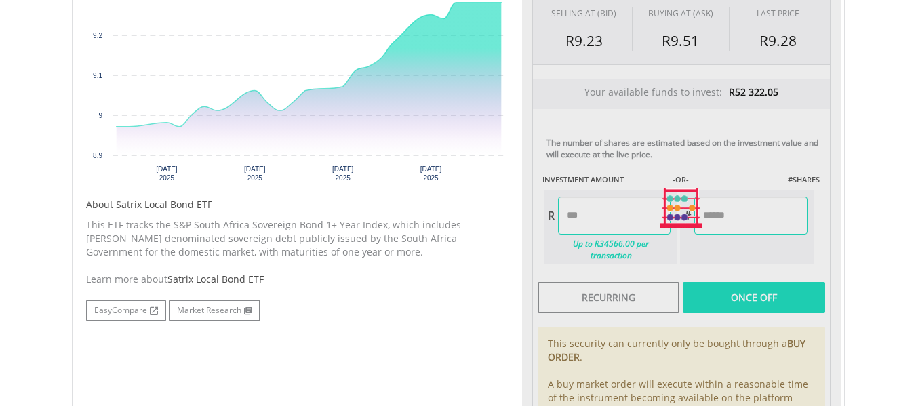
type input "*******"
type input "********"
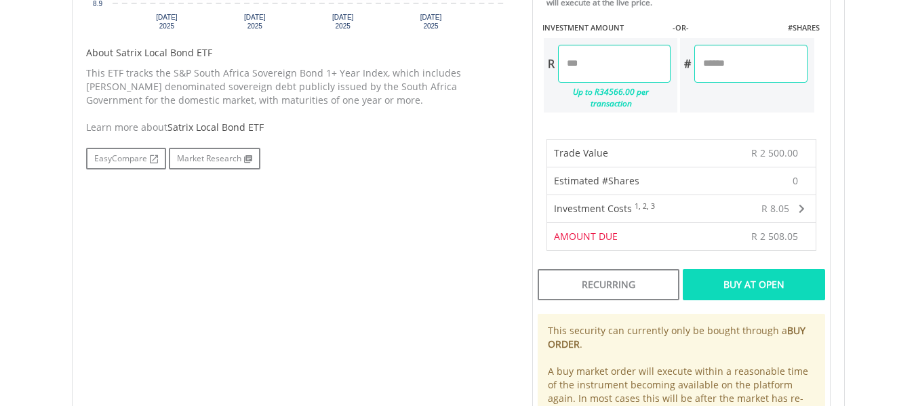
scroll to position [661, 0]
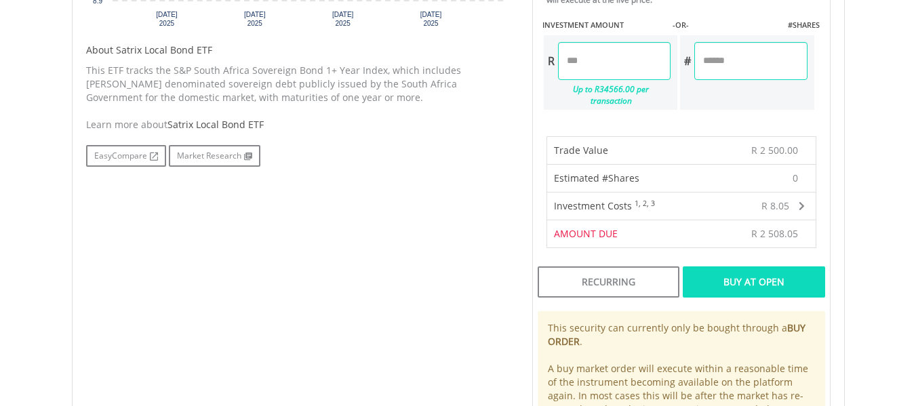
click at [773, 269] on div "Buy At Open" at bounding box center [754, 282] width 142 height 31
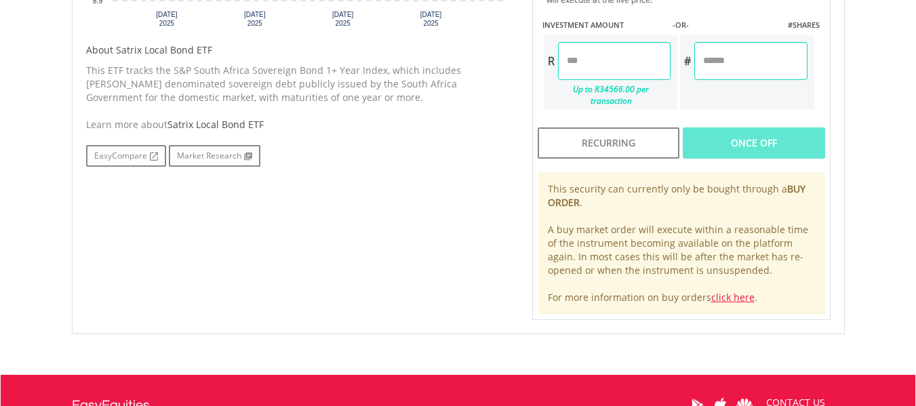
scroll to position [661, 0]
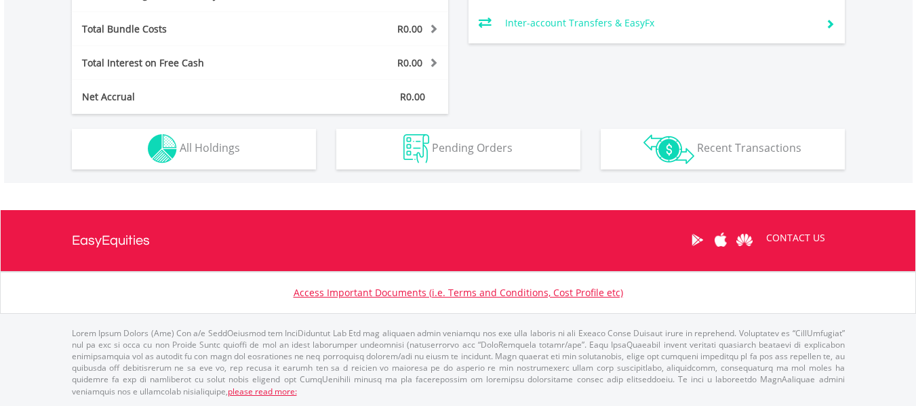
scroll to position [130, 258]
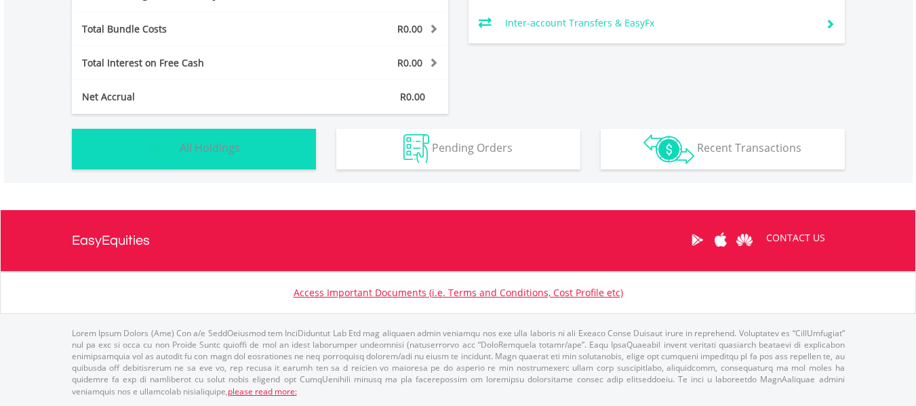
click at [239, 149] on span "All Holdings" at bounding box center [210, 147] width 60 height 15
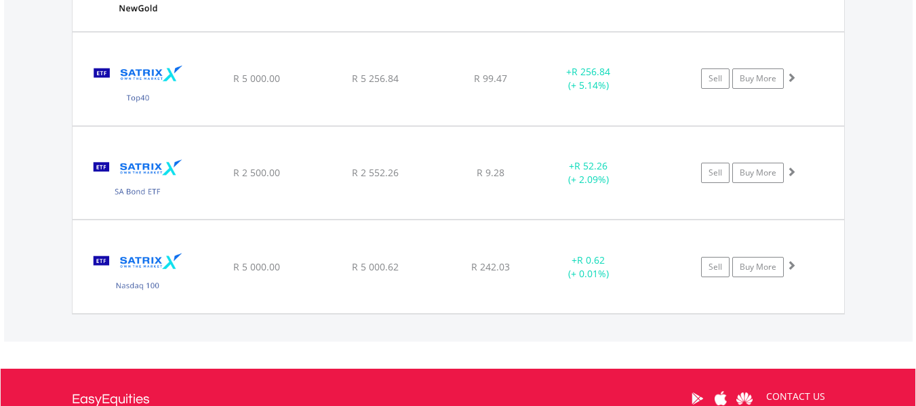
scroll to position [1434, 0]
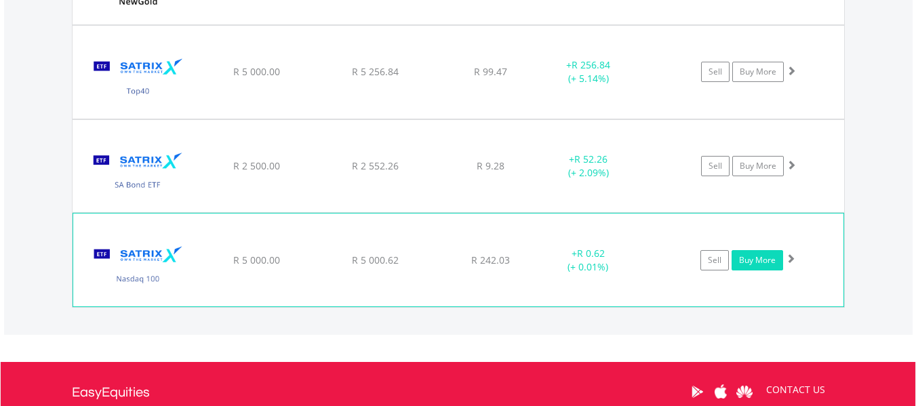
click at [763, 260] on link "Buy More" at bounding box center [758, 260] width 52 height 20
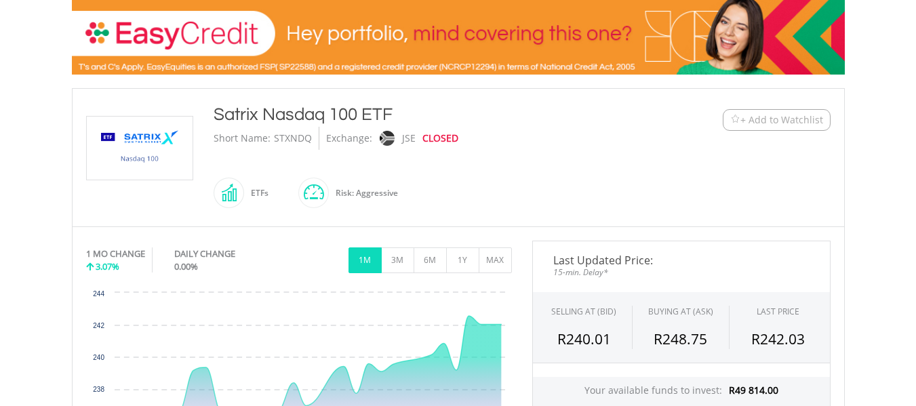
scroll to position [204, 0]
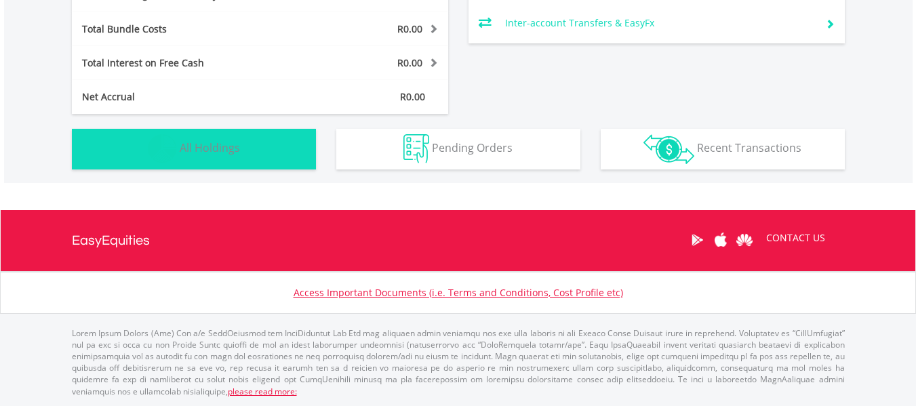
scroll to position [130, 258]
click at [229, 144] on span "All Holdings" at bounding box center [210, 147] width 60 height 15
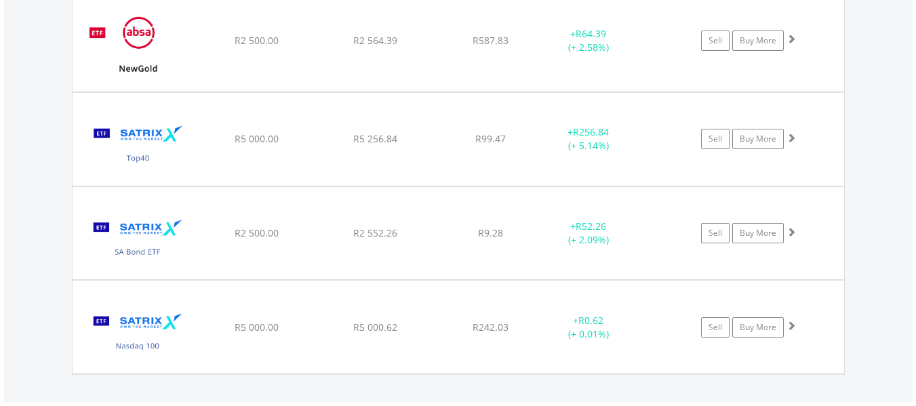
scroll to position [1363, 0]
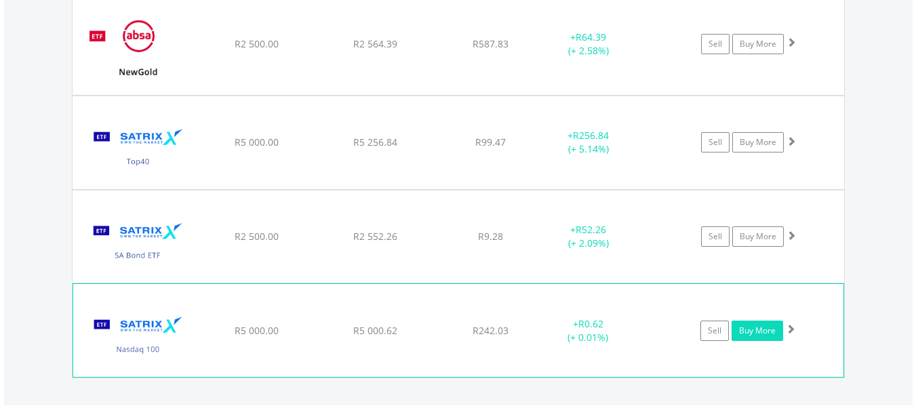
click at [761, 322] on link "Buy More" at bounding box center [758, 331] width 52 height 20
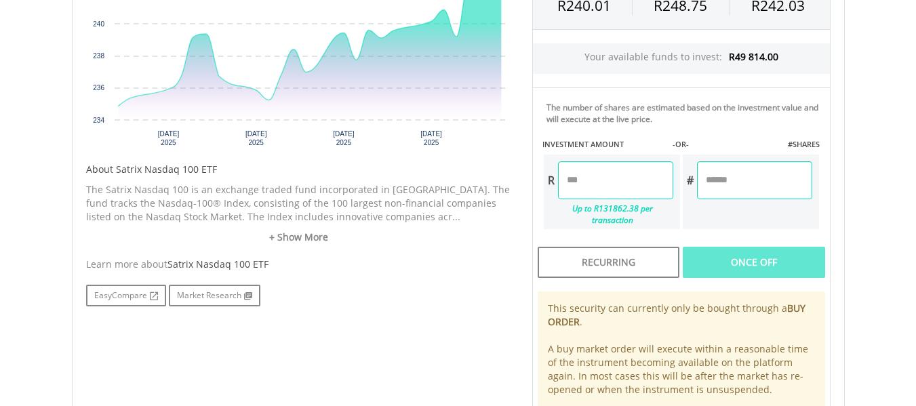
scroll to position [548, 0]
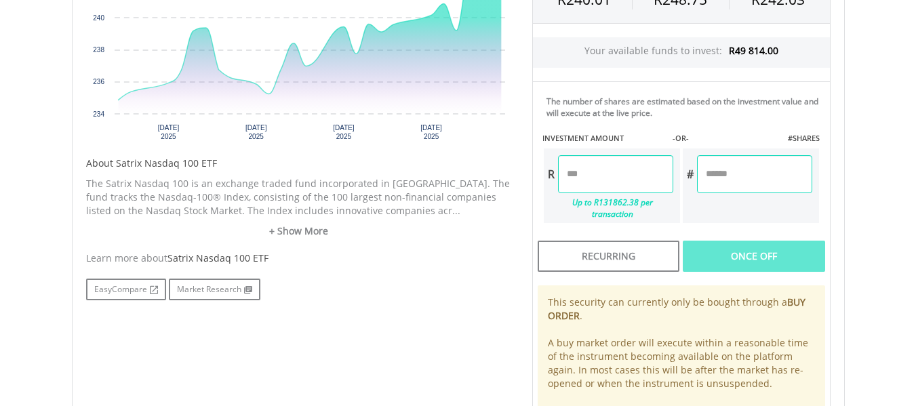
click at [623, 173] on input "number" at bounding box center [615, 174] width 115 height 38
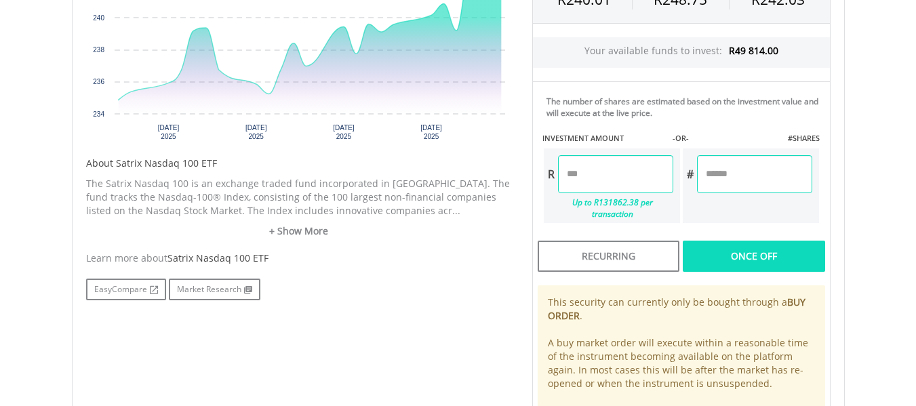
type input "*******"
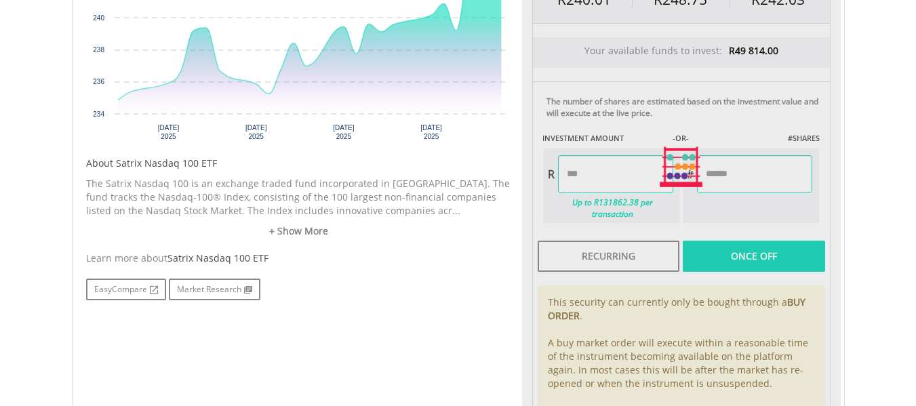
click at [710, 172] on div "Last Updated Price: 15-min. Delay* SELLING AT (BID) BUYING AT (ASK) LAST PRICE …" at bounding box center [681, 167] width 319 height 532
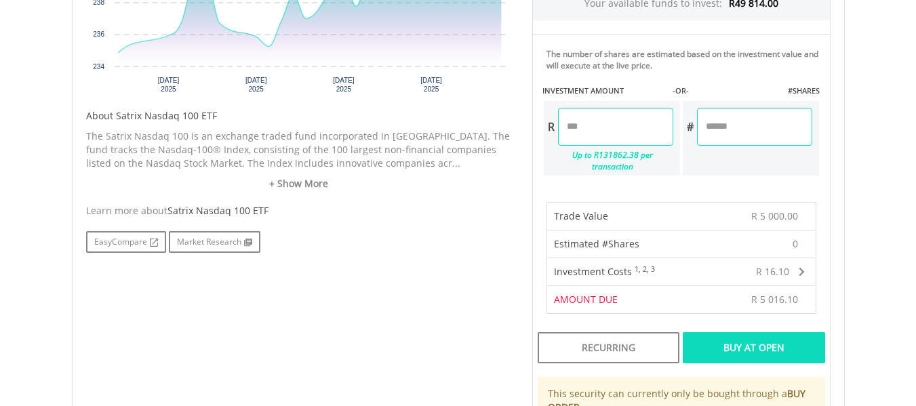
scroll to position [606, 0]
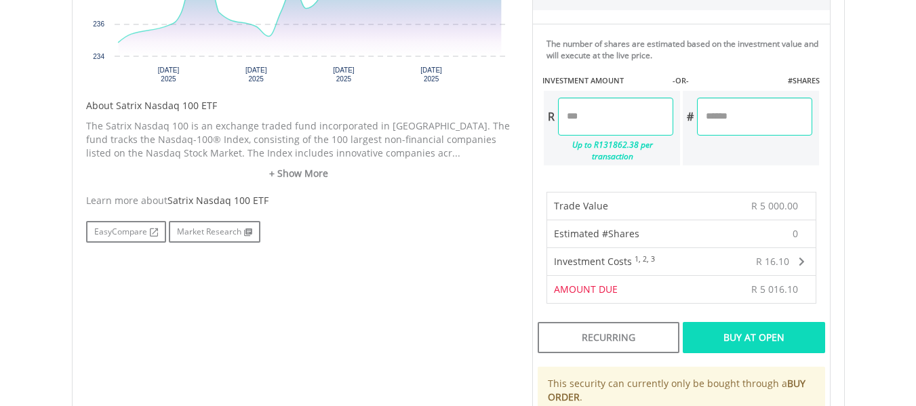
click at [774, 322] on div "Buy At Open" at bounding box center [754, 337] width 142 height 31
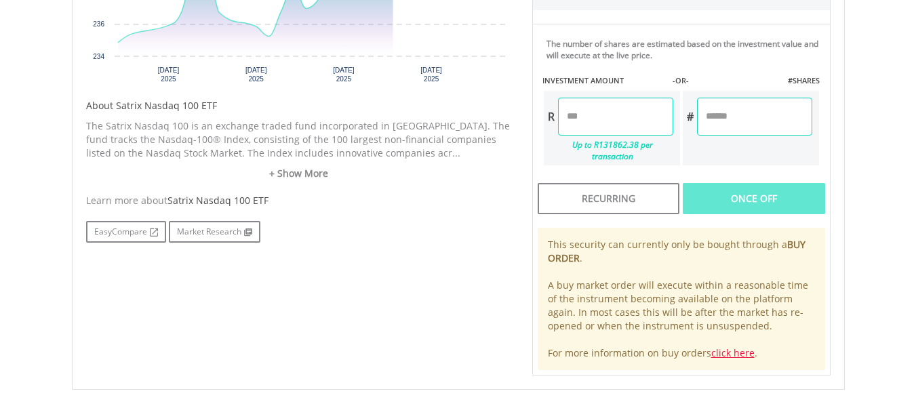
scroll to position [606, 0]
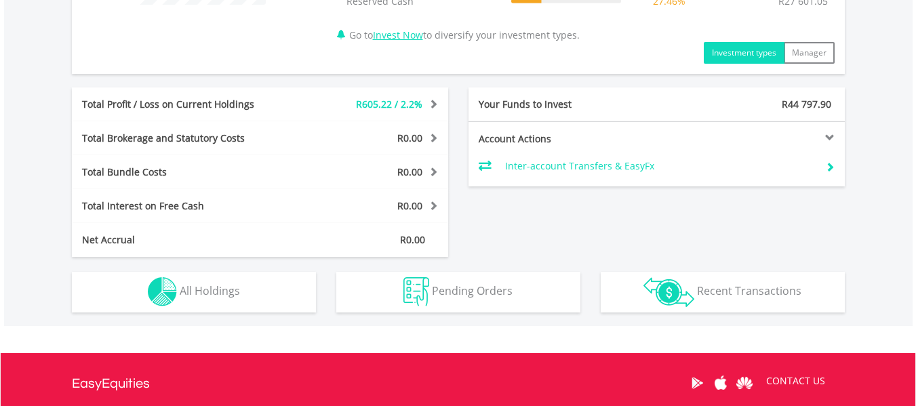
scroll to position [678, 0]
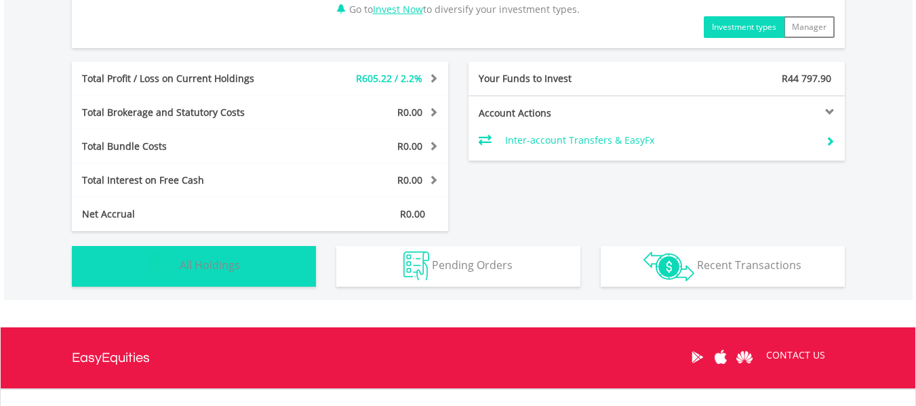
click at [229, 271] on span "All Holdings" at bounding box center [210, 265] width 60 height 15
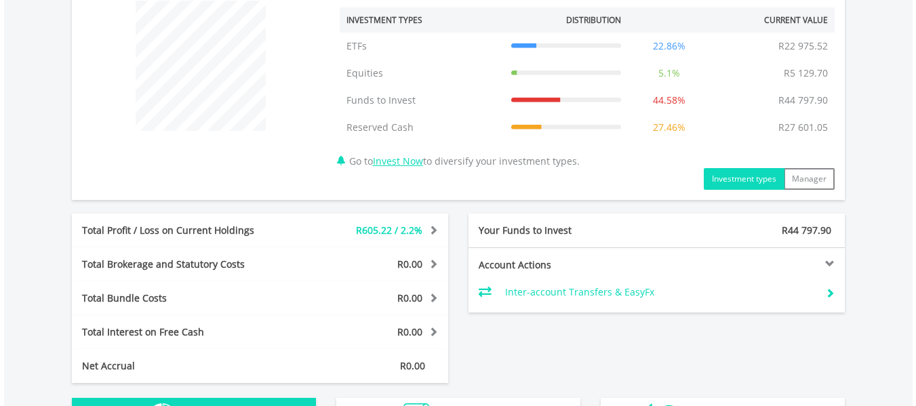
scroll to position [559, 0]
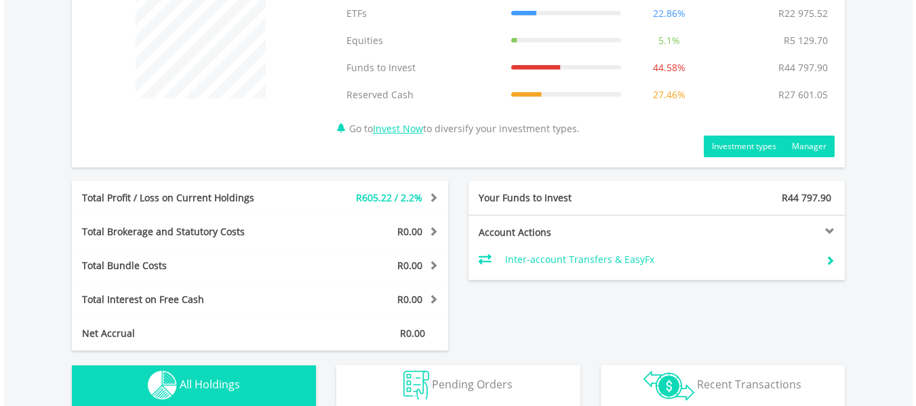
click at [818, 150] on button "Manager" at bounding box center [809, 147] width 51 height 22
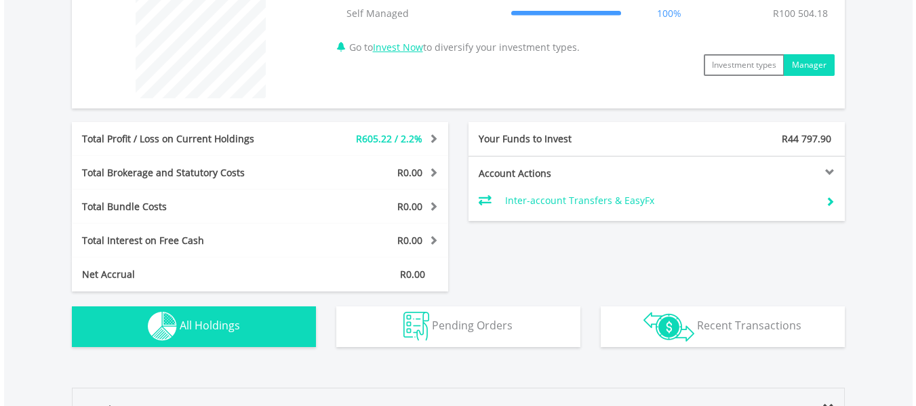
click at [877, 243] on div "R100 504.18 CURRENT VALUE Movement on Current Holdings: R605.22 Profit & Loss V…" at bounding box center [458, 111] width 909 height 500
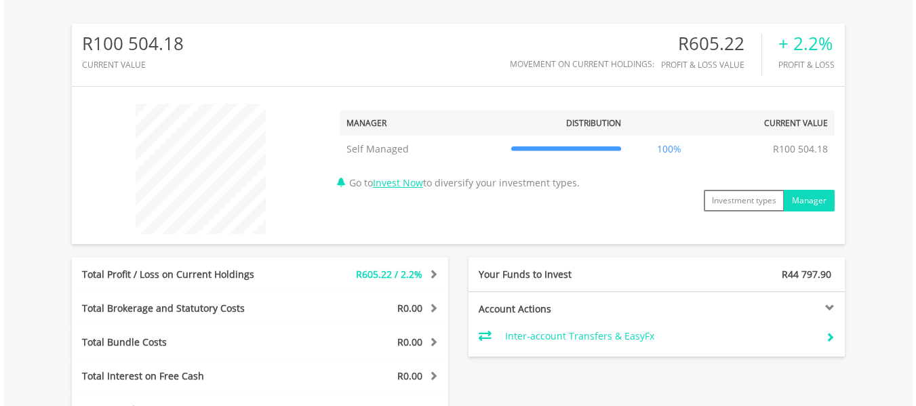
scroll to position [450, 0]
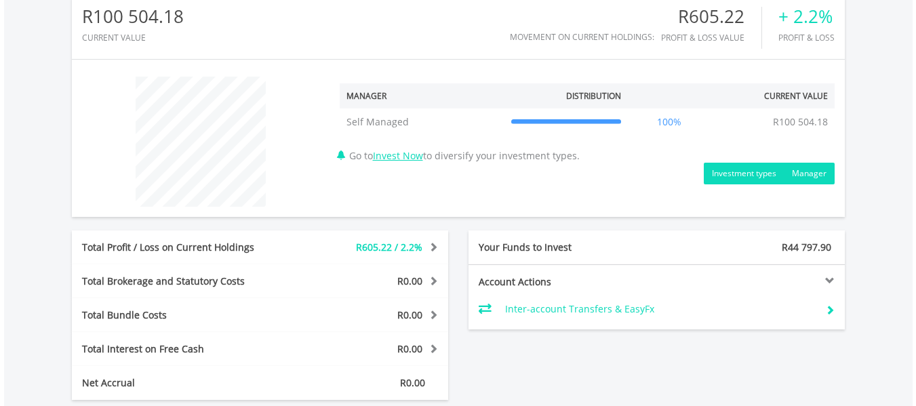
click at [758, 169] on button "Investment types" at bounding box center [744, 174] width 81 height 22
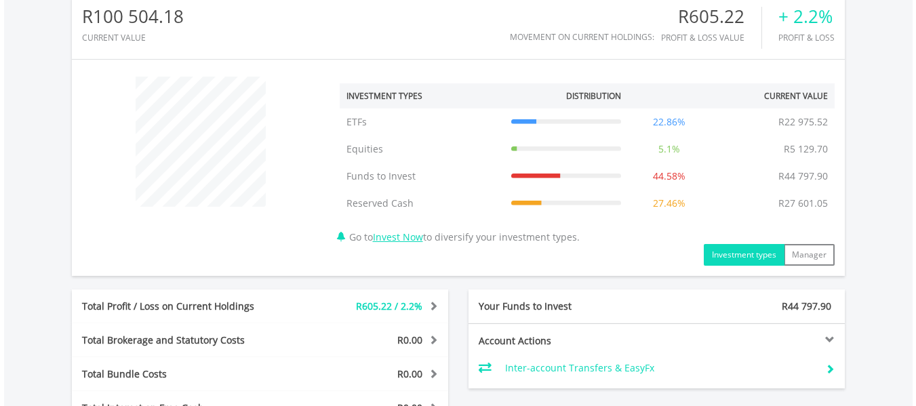
click at [880, 220] on div "R100 504.18 CURRENT VALUE Movement on Current Holdings: R605.22 Profit & Loss V…" at bounding box center [458, 248] width 909 height 559
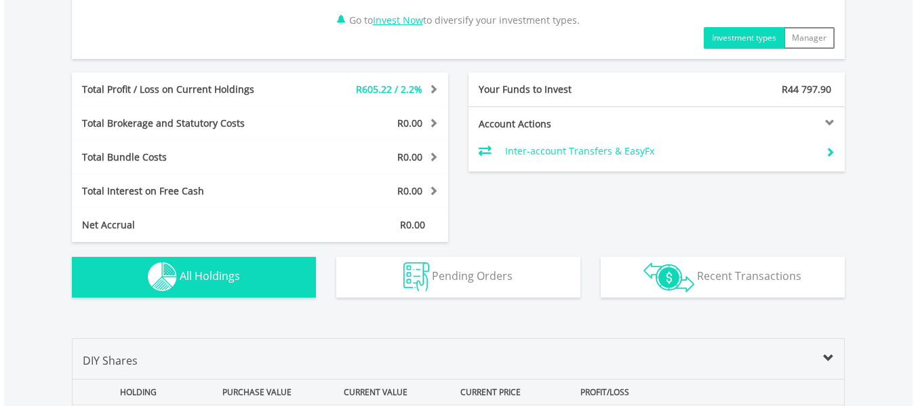
scroll to position [695, 0]
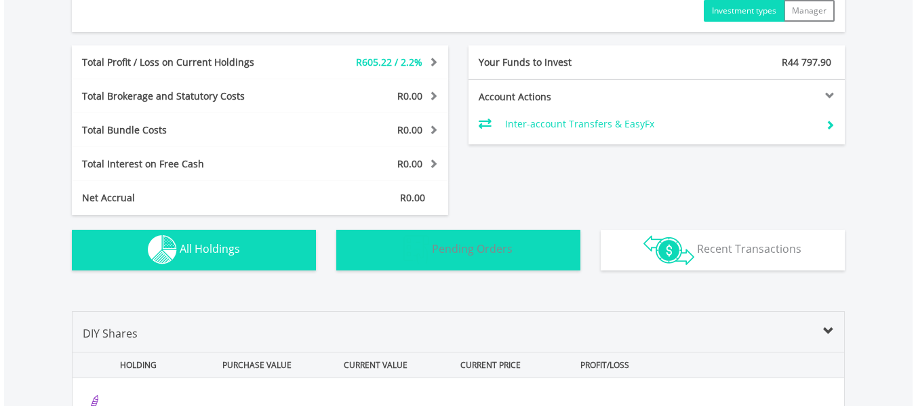
click at [516, 248] on button "Pending Orders Pending Orders" at bounding box center [458, 250] width 244 height 41
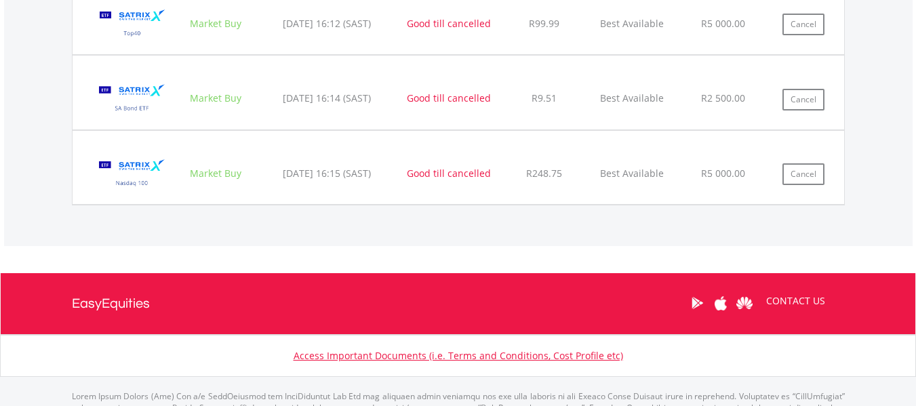
scroll to position [1395, 0]
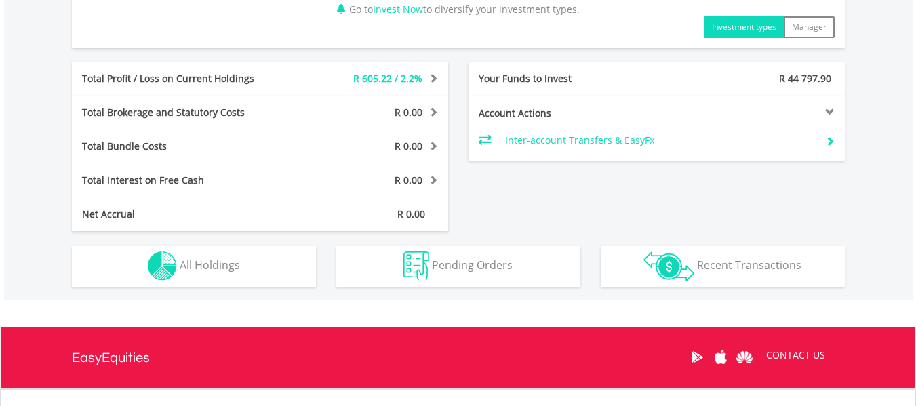
scroll to position [705, 0]
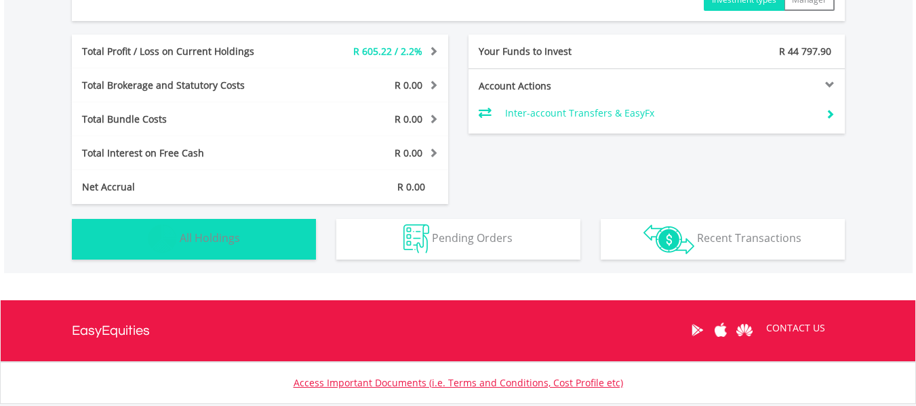
click at [182, 232] on span "All Holdings" at bounding box center [210, 238] width 60 height 15
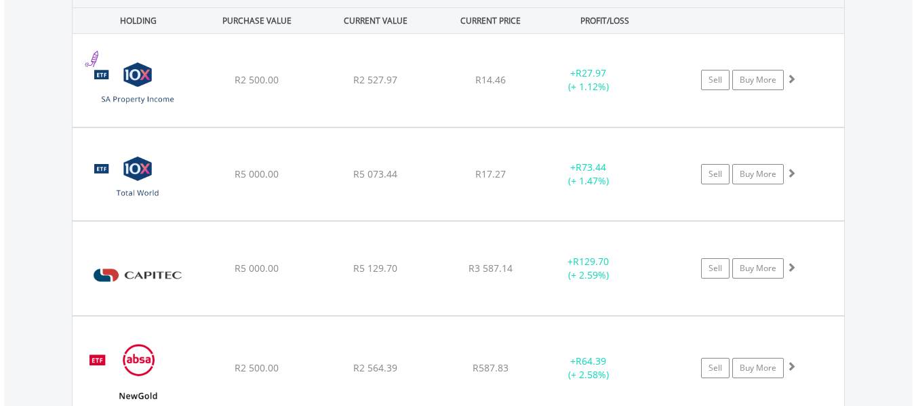
scroll to position [1015, 0]
